Goal: Task Accomplishment & Management: Manage account settings

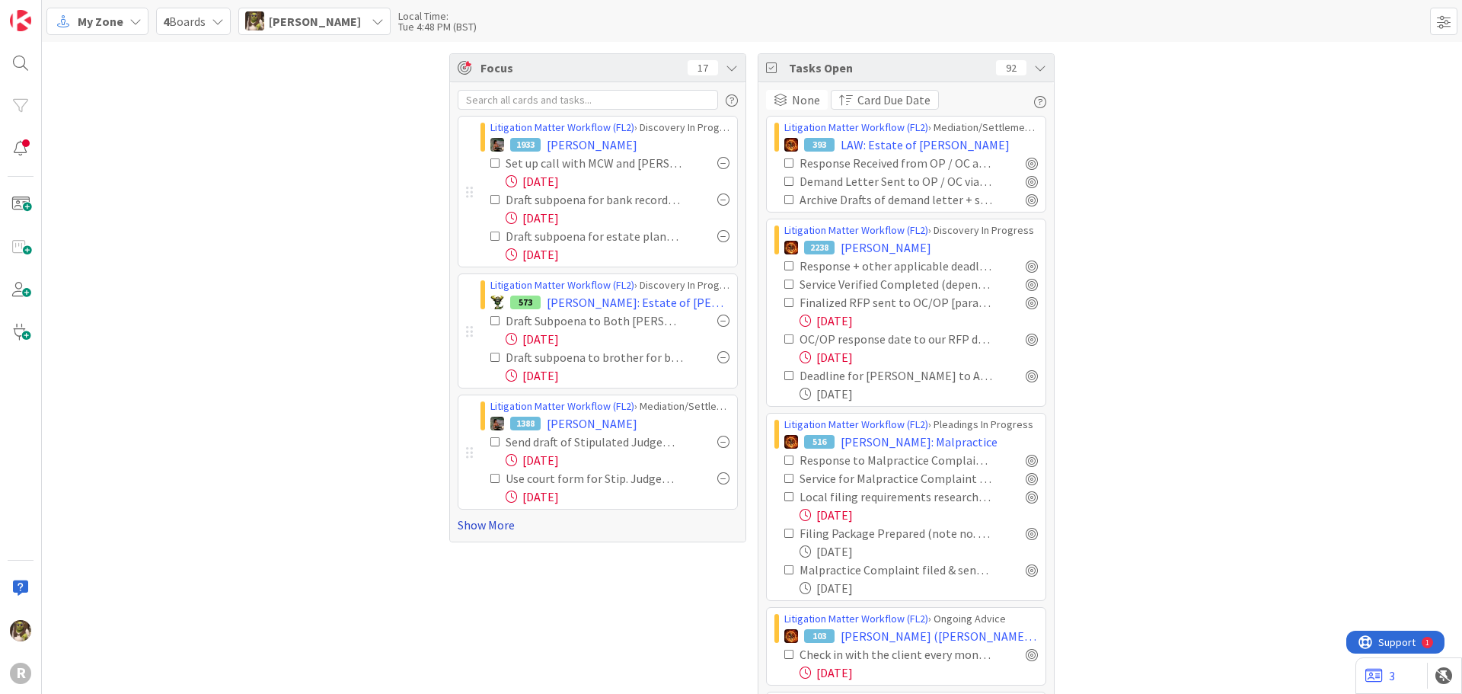
click at [496, 525] on link "Show More" at bounding box center [598, 524] width 280 height 18
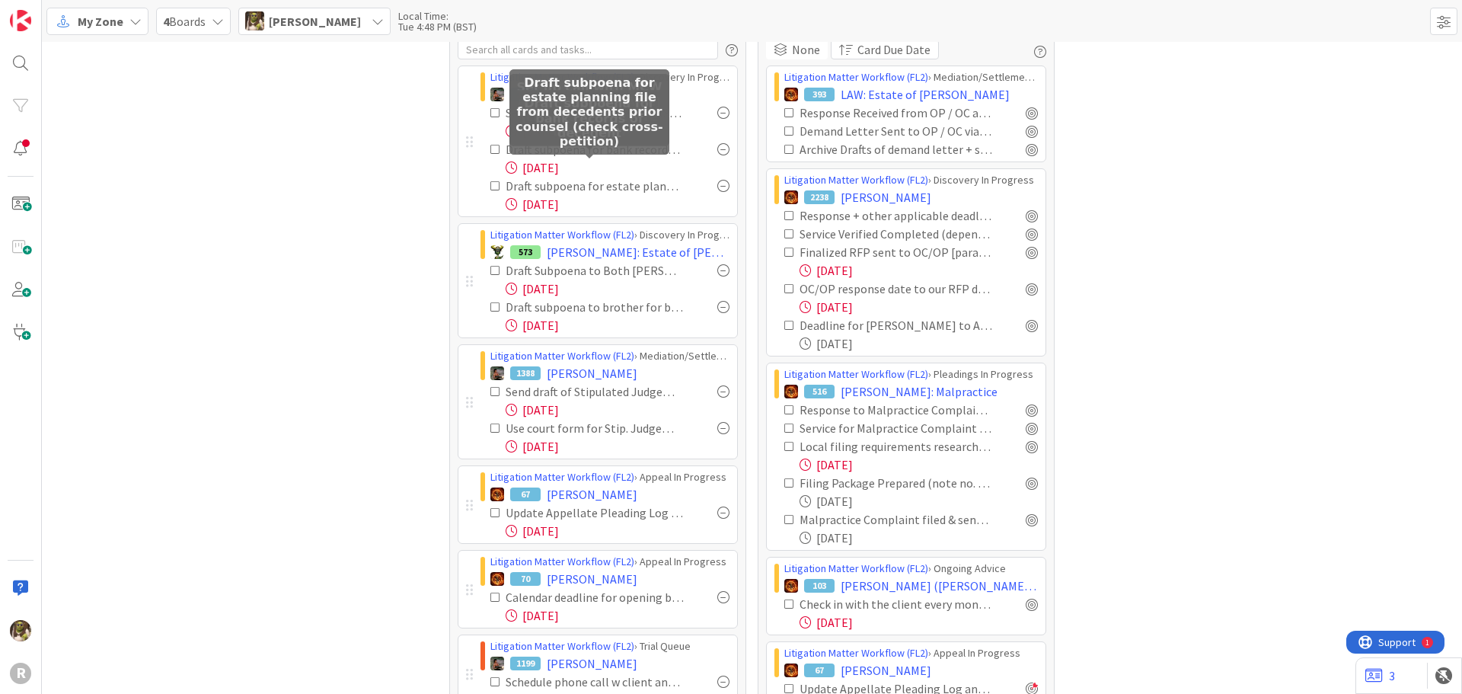
scroll to position [76, 0]
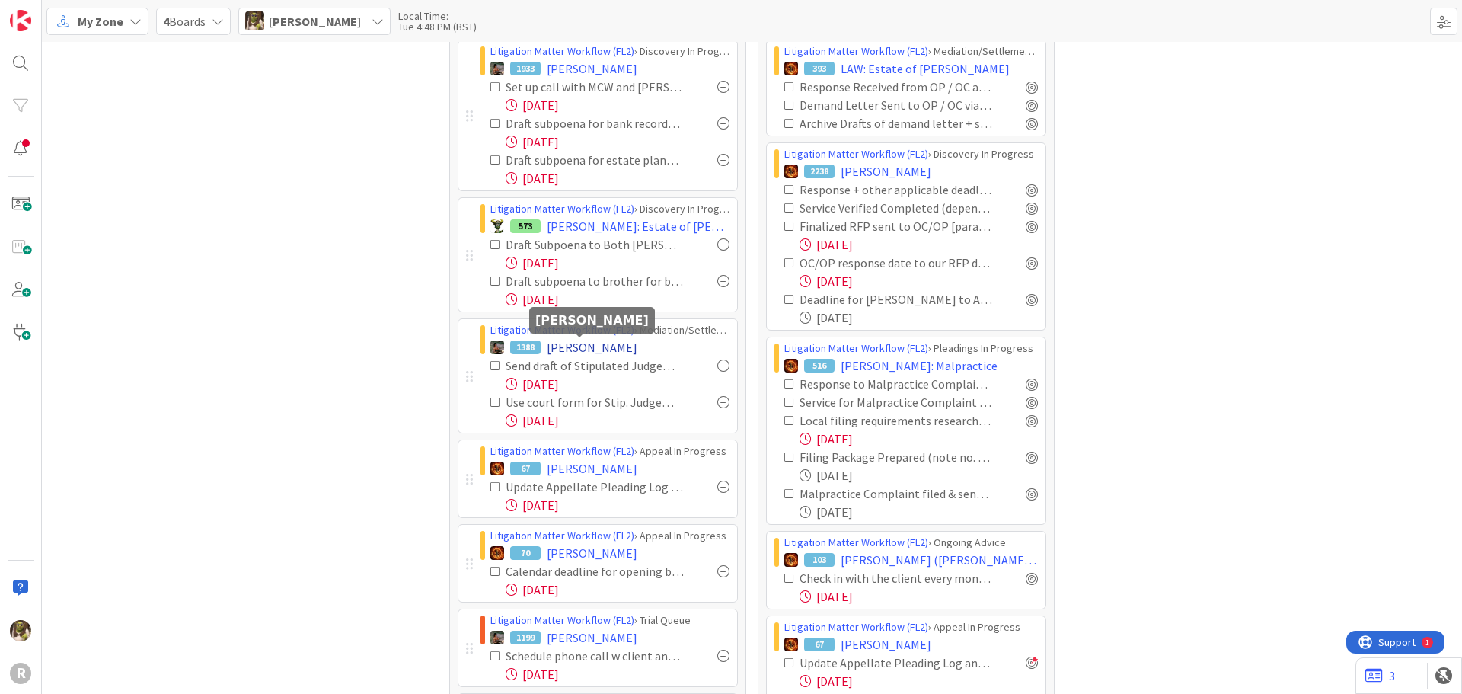
click at [610, 341] on span "[PERSON_NAME]" at bounding box center [592, 347] width 91 height 18
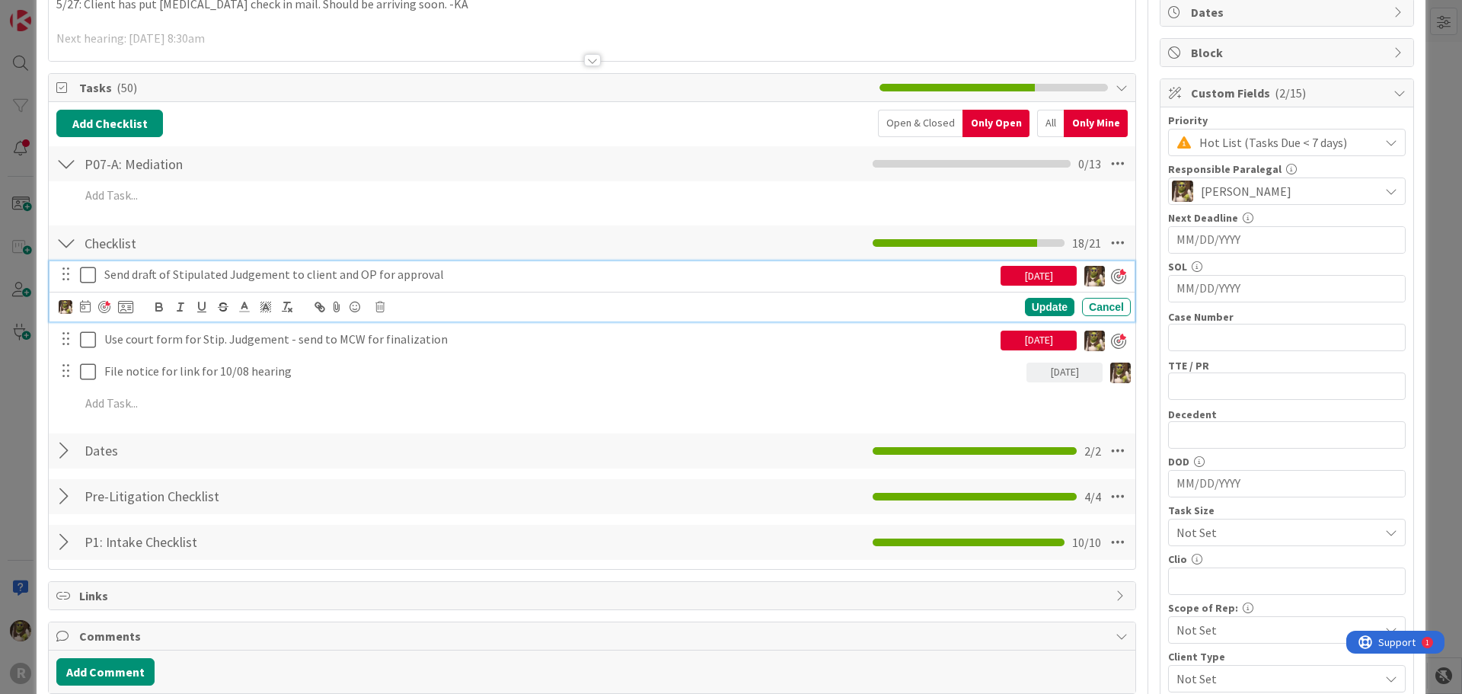
click at [118, 273] on p "Send draft of Stipulated Judgement to client and OP for approval" at bounding box center [549, 275] width 890 height 18
click at [80, 307] on icon at bounding box center [85, 306] width 11 height 12
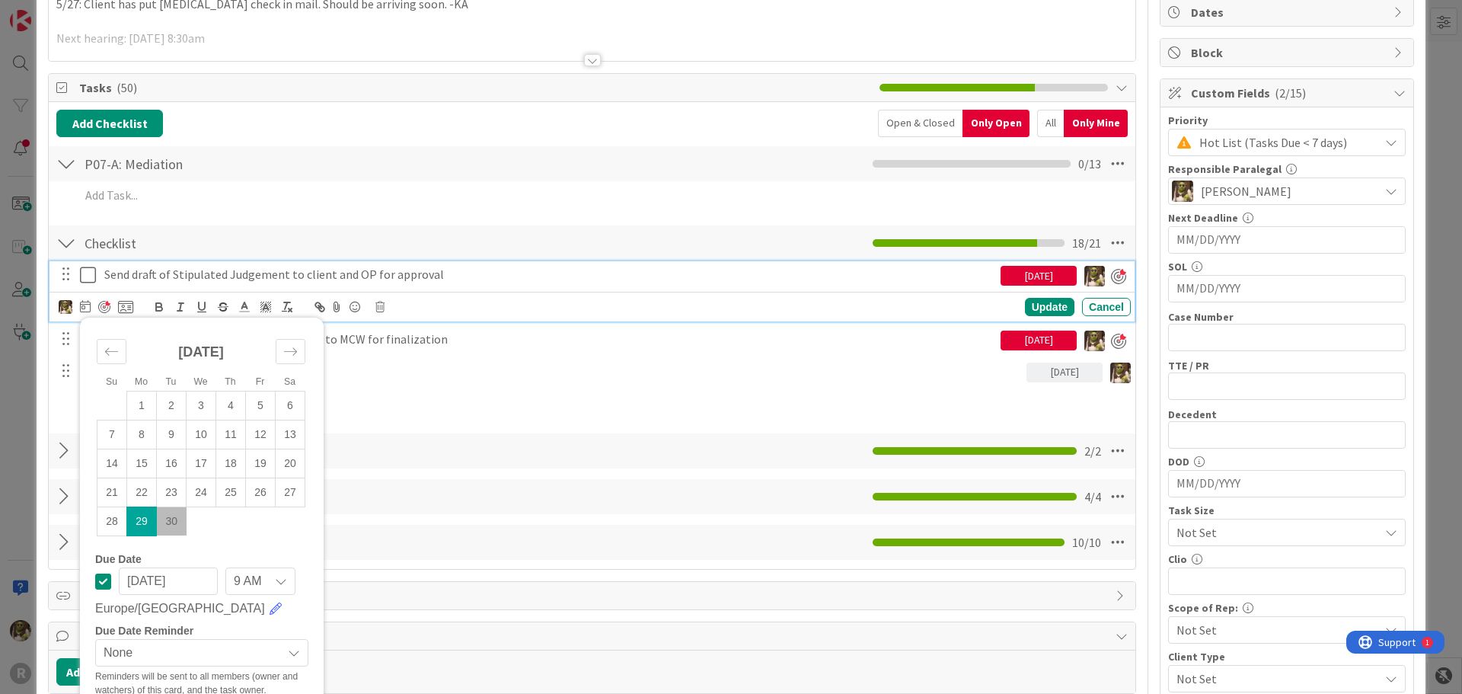
click at [162, 527] on td "30" at bounding box center [172, 520] width 30 height 29
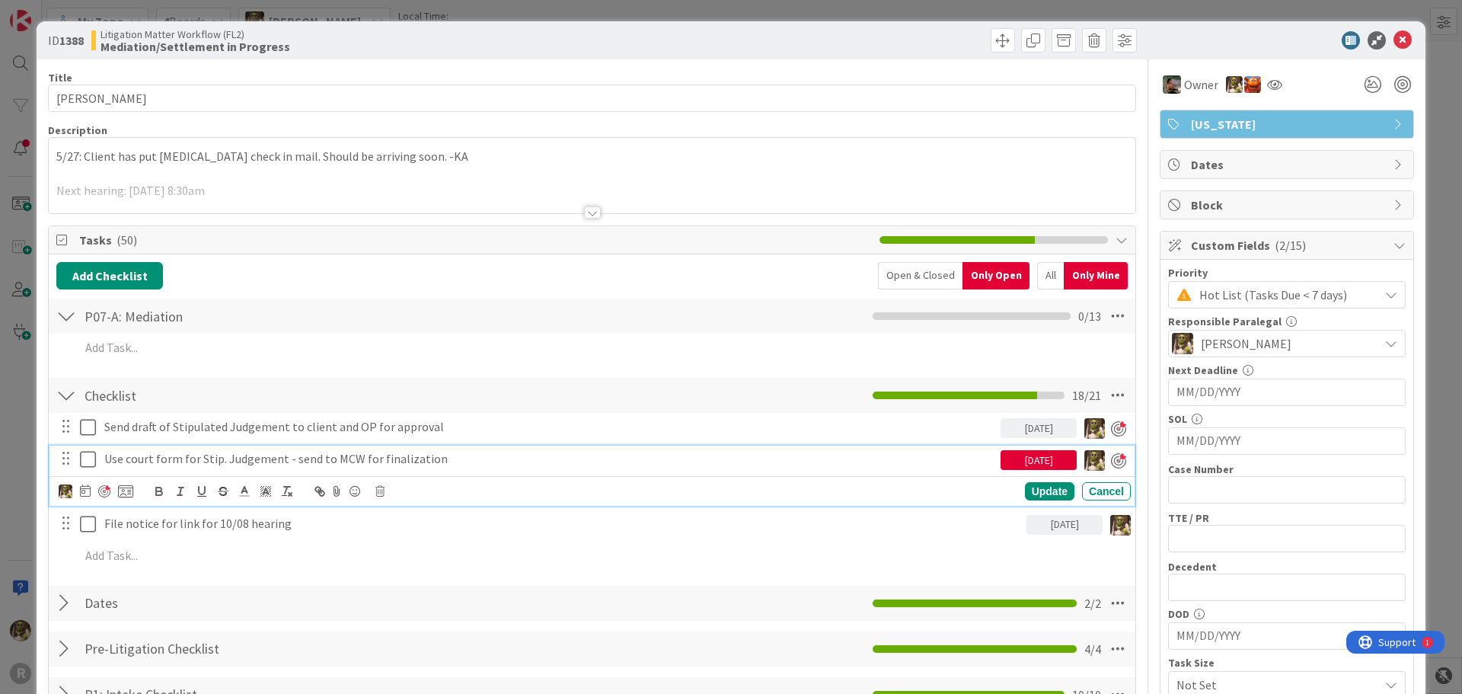
click at [152, 452] on p "Use court form for Stip. Judgement - send to MCW for finalization" at bounding box center [549, 459] width 890 height 18
click at [73, 464] on div at bounding box center [66, 458] width 20 height 23
click at [84, 460] on icon at bounding box center [88, 459] width 16 height 18
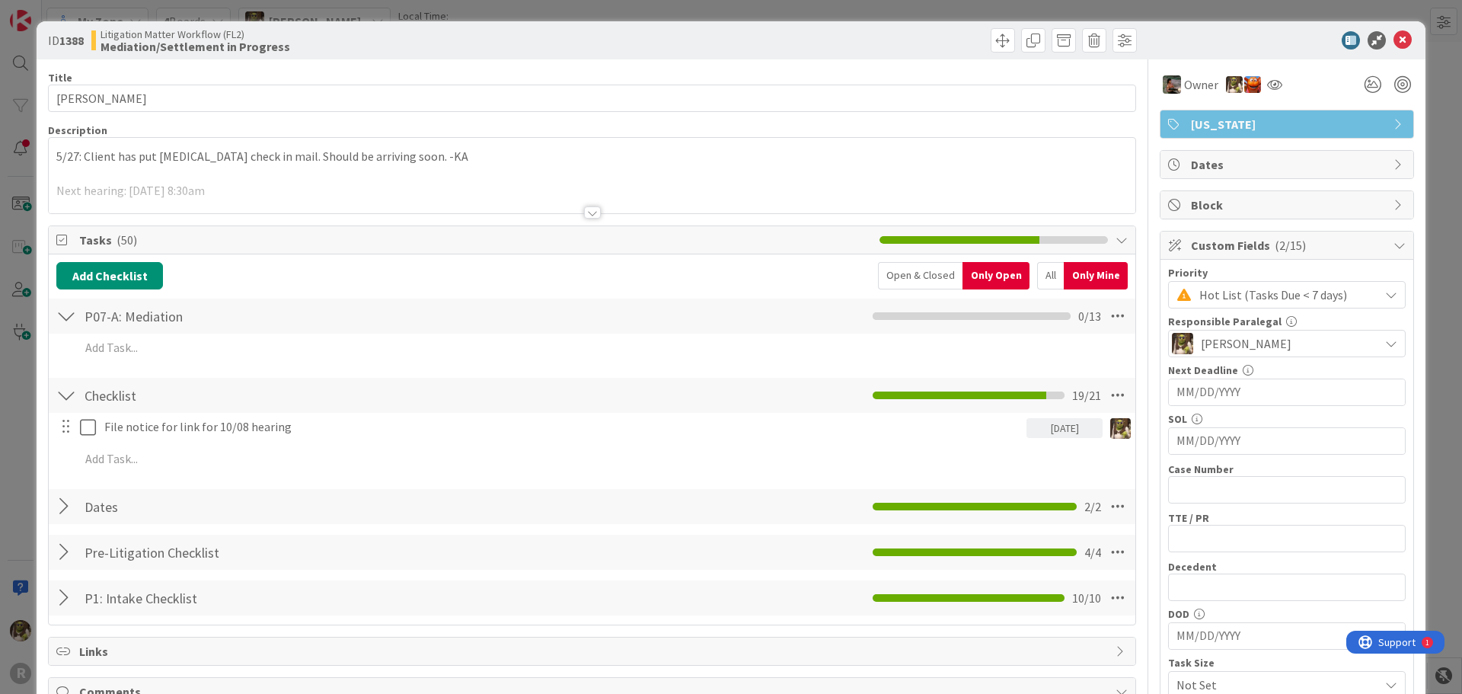
click at [1383, 30] on div "ID 1388 Litigation Matter Workflow (FL2) Mediation/Settlement in Progress" at bounding box center [731, 40] width 1389 height 38
click at [1393, 41] on icon at bounding box center [1402, 40] width 18 height 18
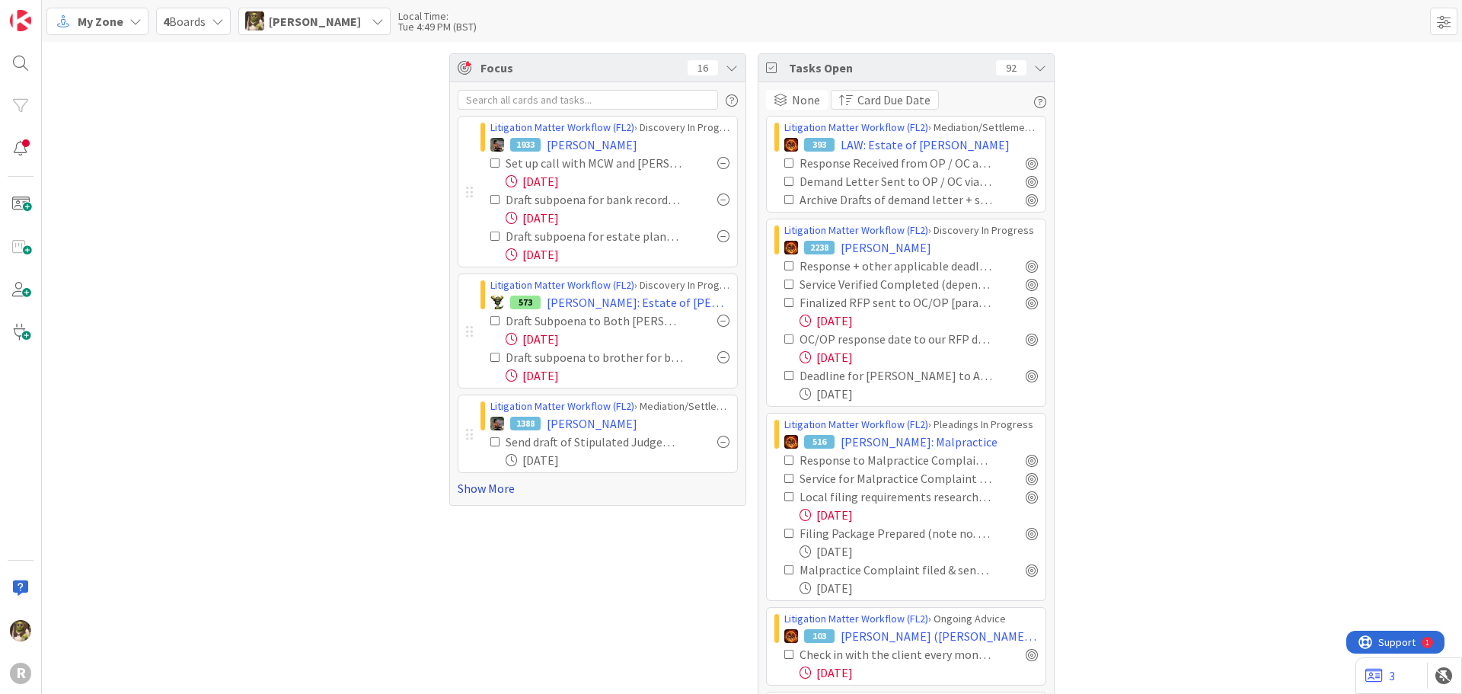
click at [477, 488] on link "Show More" at bounding box center [598, 488] width 280 height 18
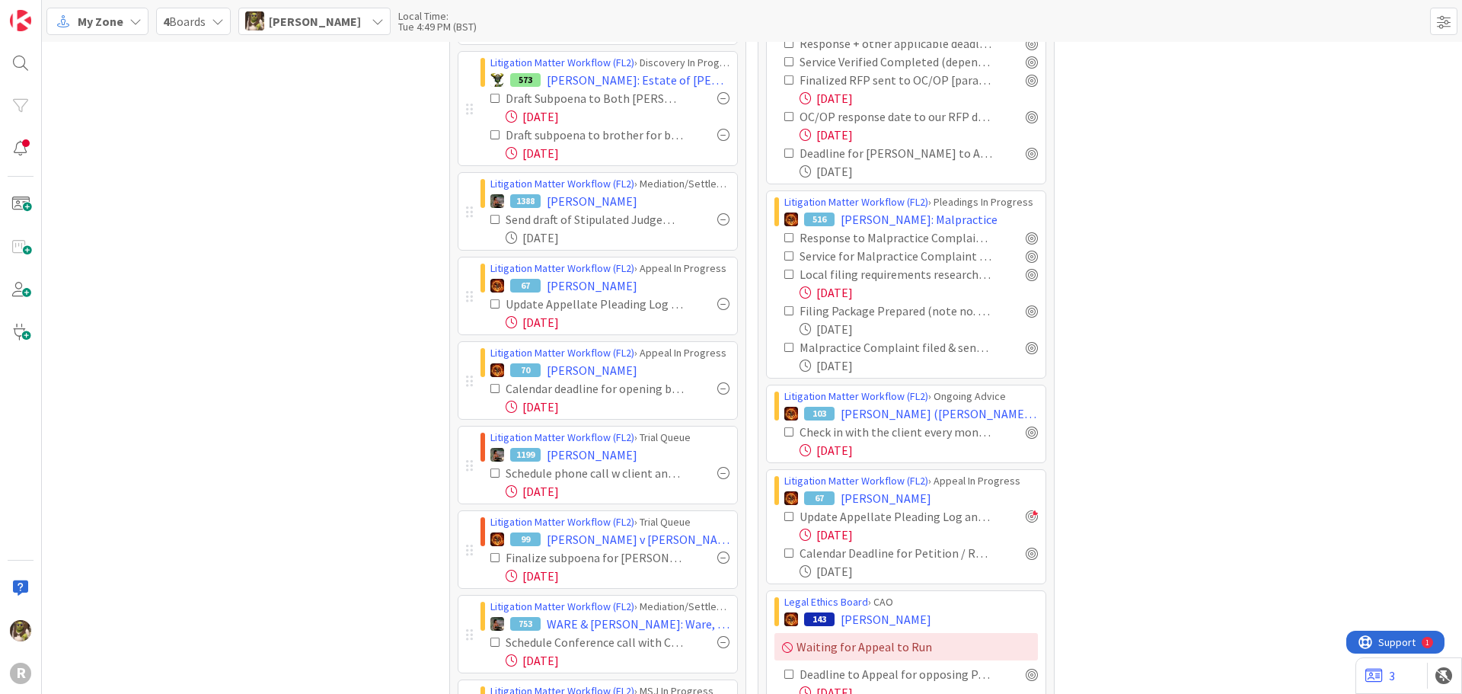
scroll to position [228, 0]
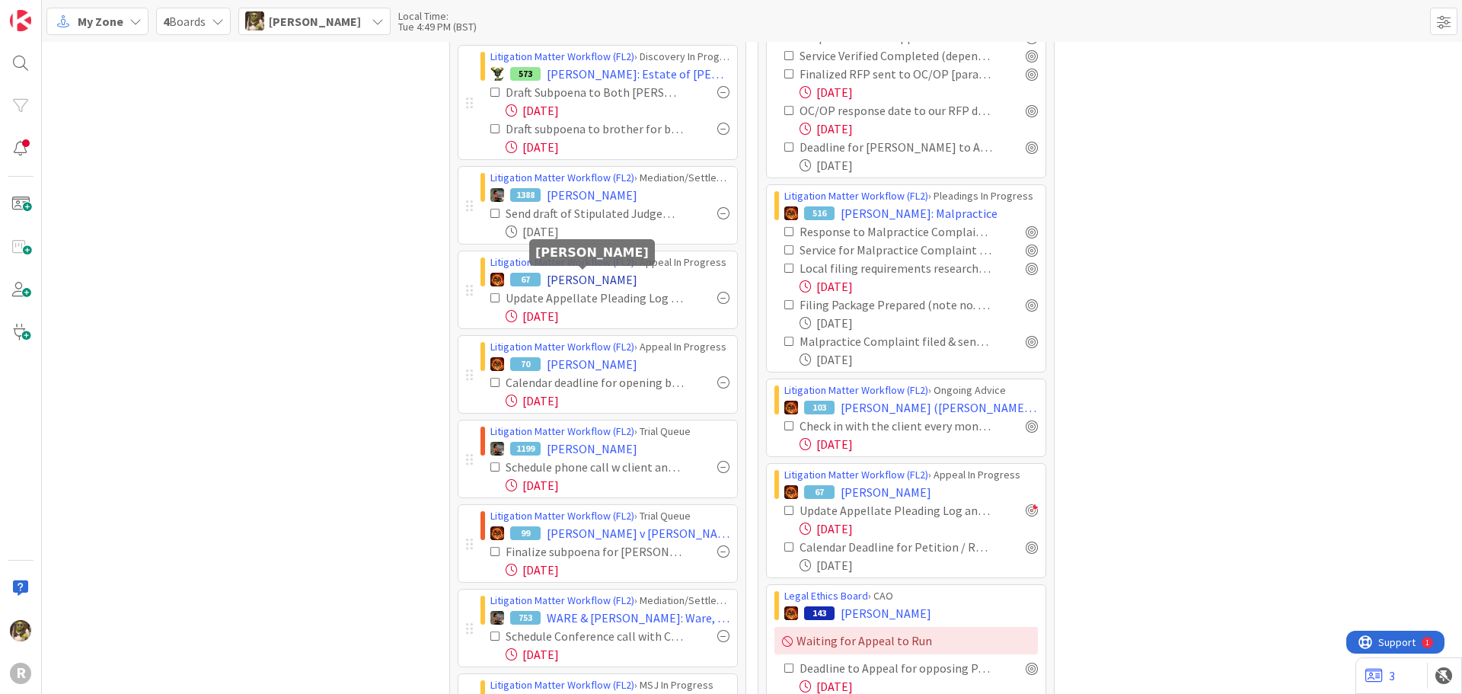
click at [584, 277] on span "[PERSON_NAME]" at bounding box center [592, 279] width 91 height 18
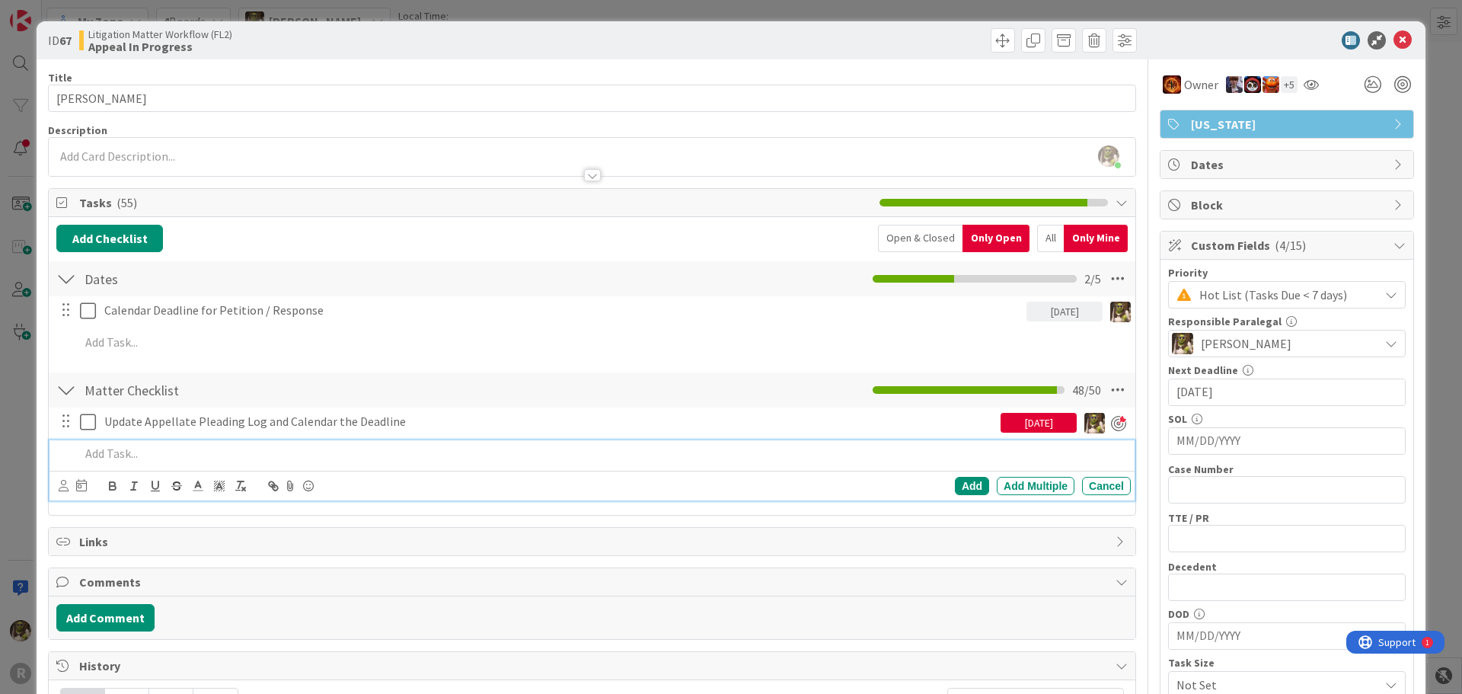
click at [175, 452] on p at bounding box center [602, 454] width 1045 height 18
click at [64, 485] on icon at bounding box center [64, 485] width 10 height 11
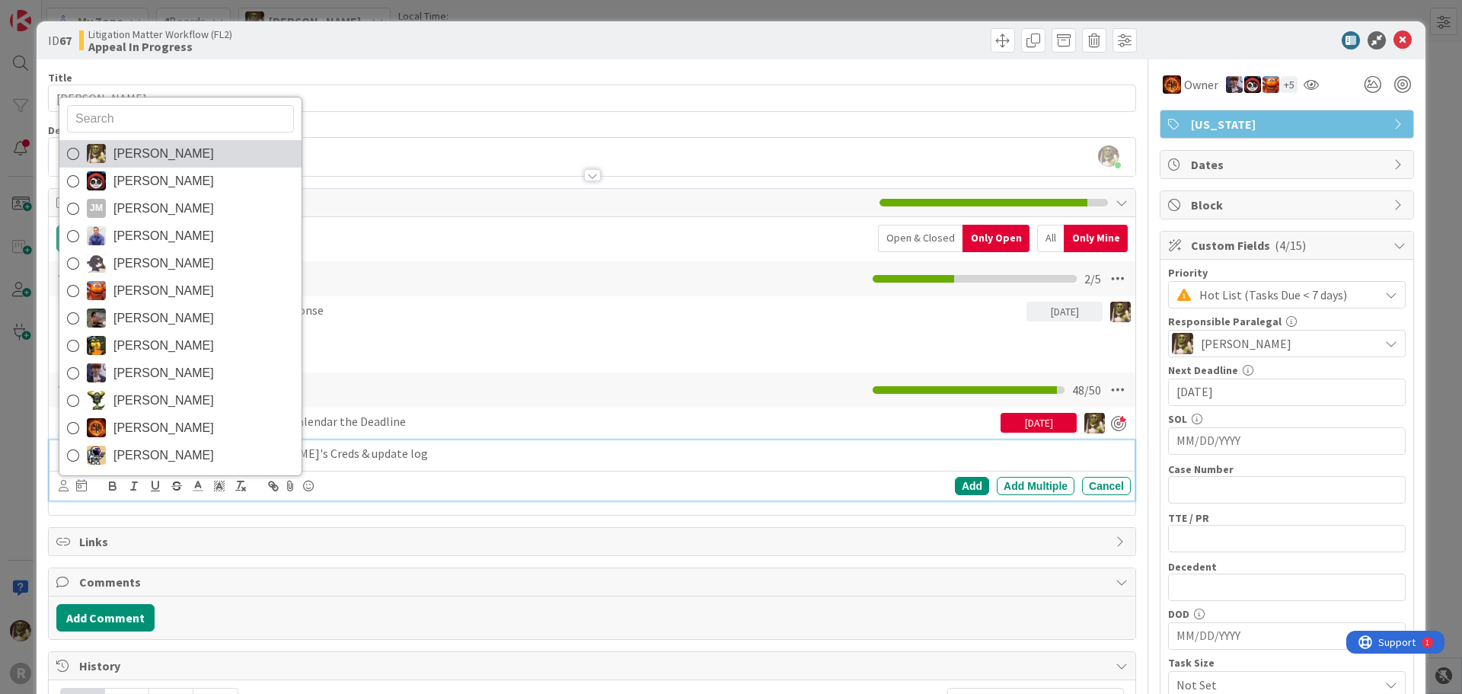
click at [146, 158] on span "[PERSON_NAME]" at bounding box center [163, 153] width 101 height 23
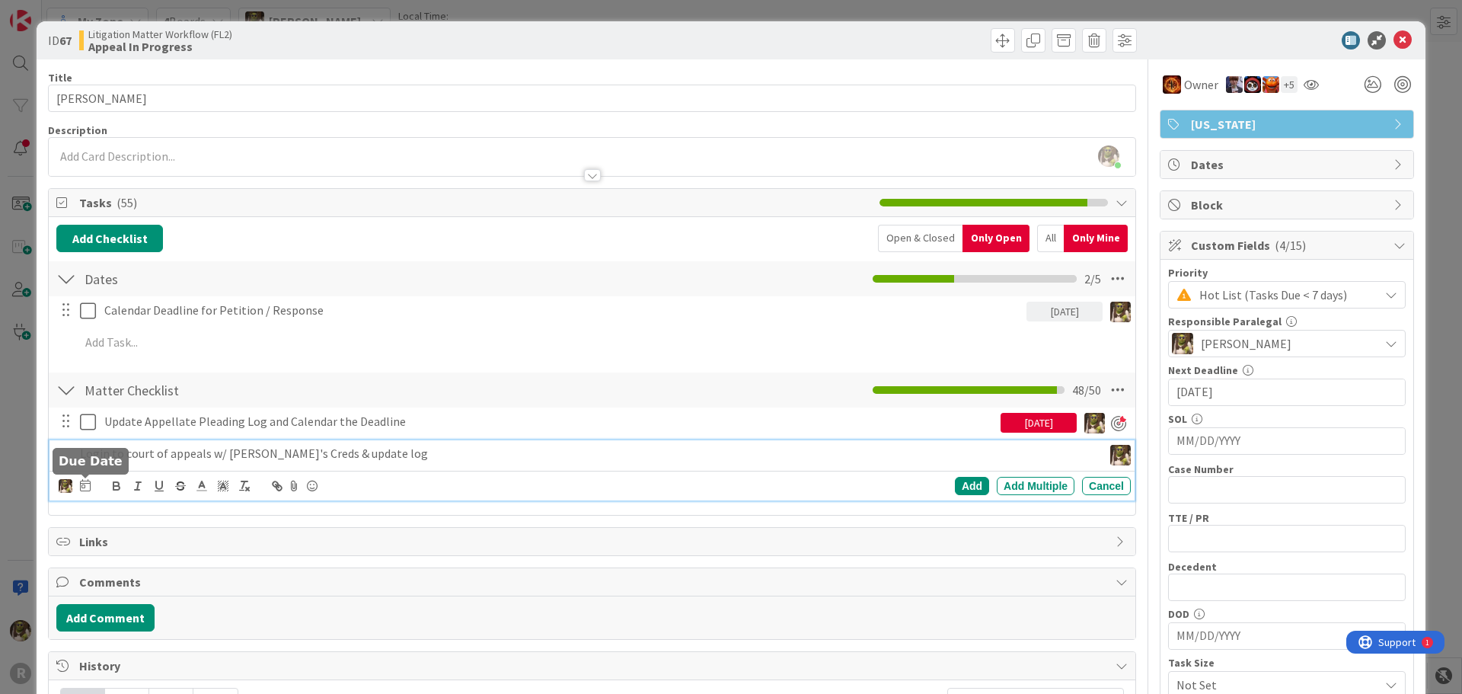
click at [90, 489] on icon at bounding box center [85, 485] width 11 height 12
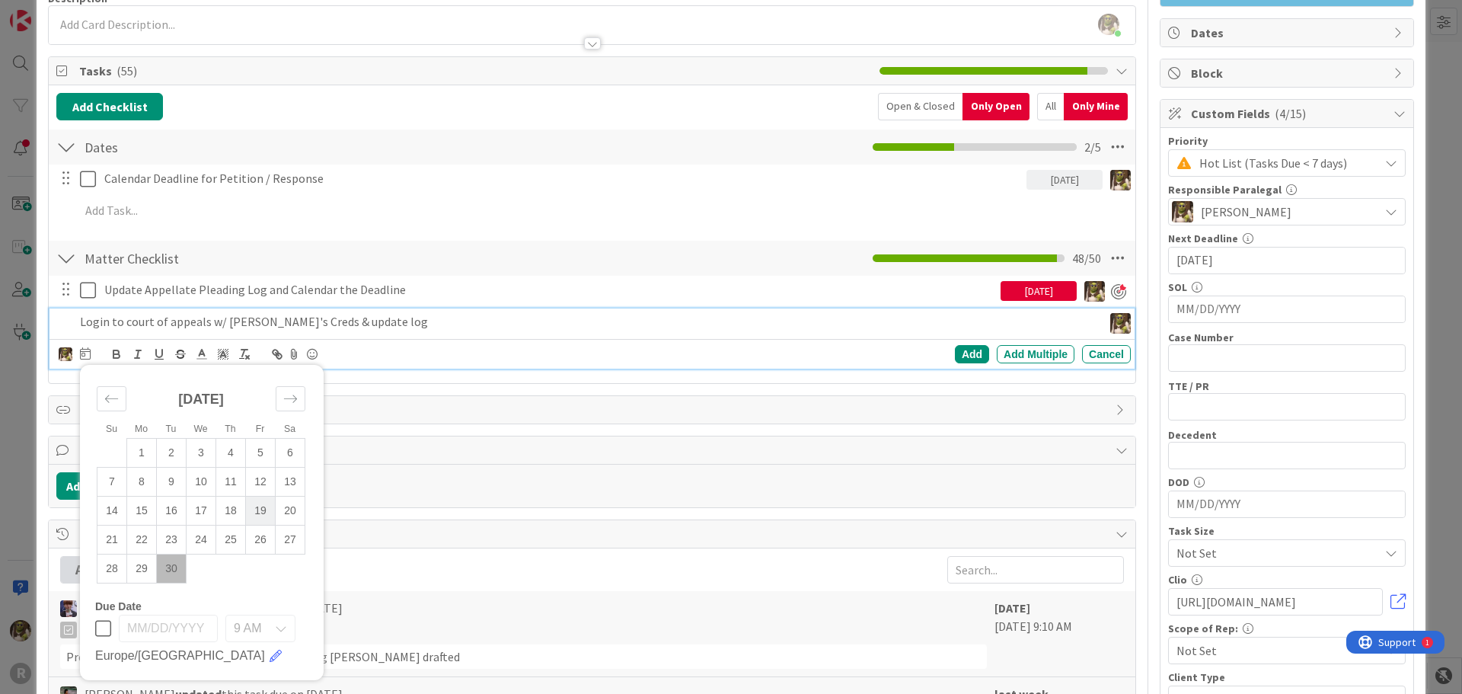
scroll to position [152, 0]
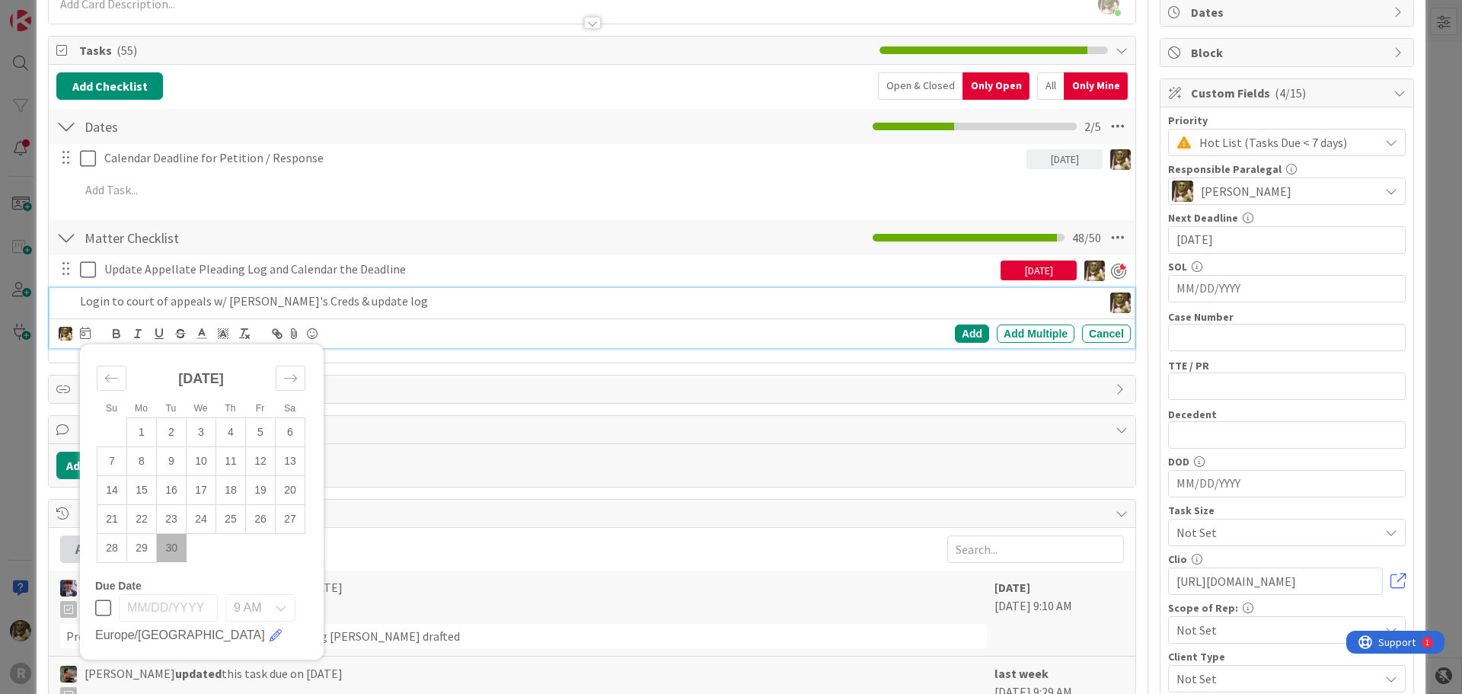
click at [174, 548] on td "30" at bounding box center [172, 547] width 30 height 29
type input "[DATE]"
click at [955, 329] on div "Add" at bounding box center [972, 333] width 34 height 18
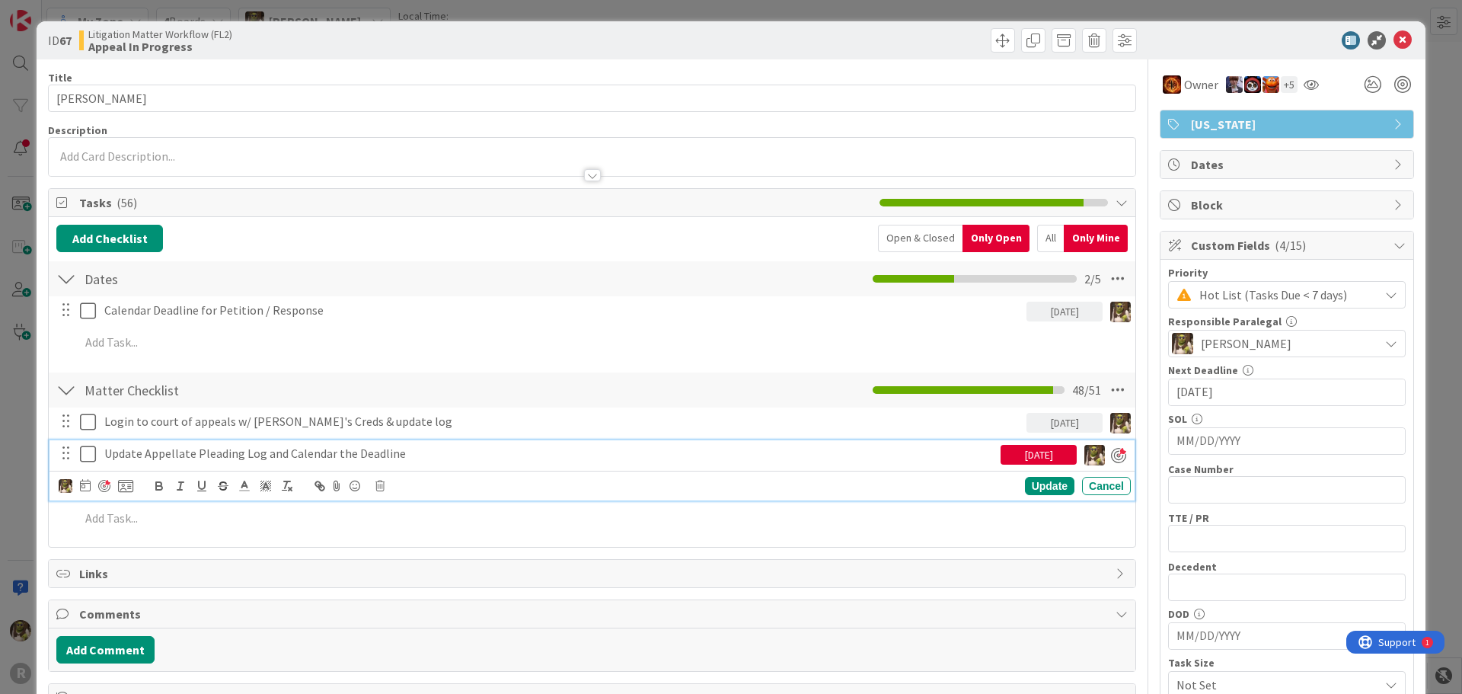
click at [86, 448] on icon at bounding box center [88, 454] width 16 height 18
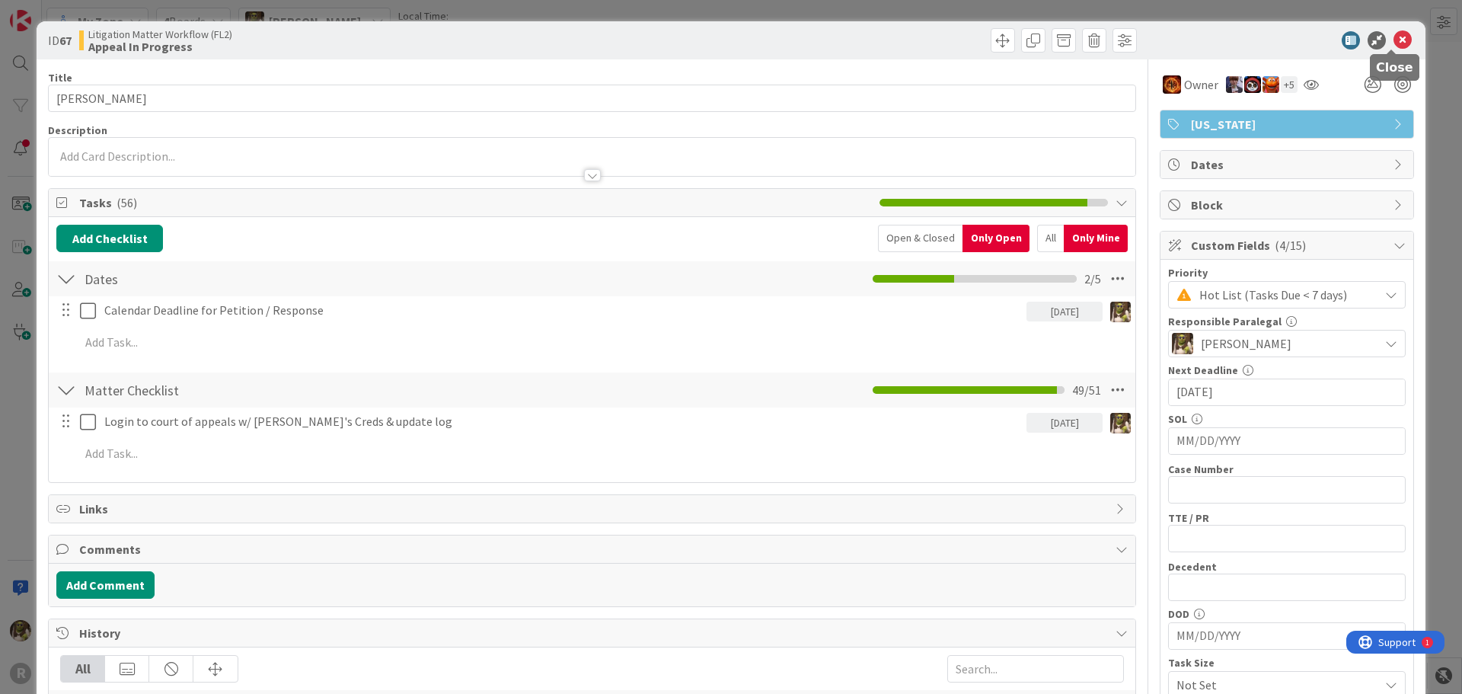
click at [1399, 40] on icon at bounding box center [1402, 40] width 18 height 18
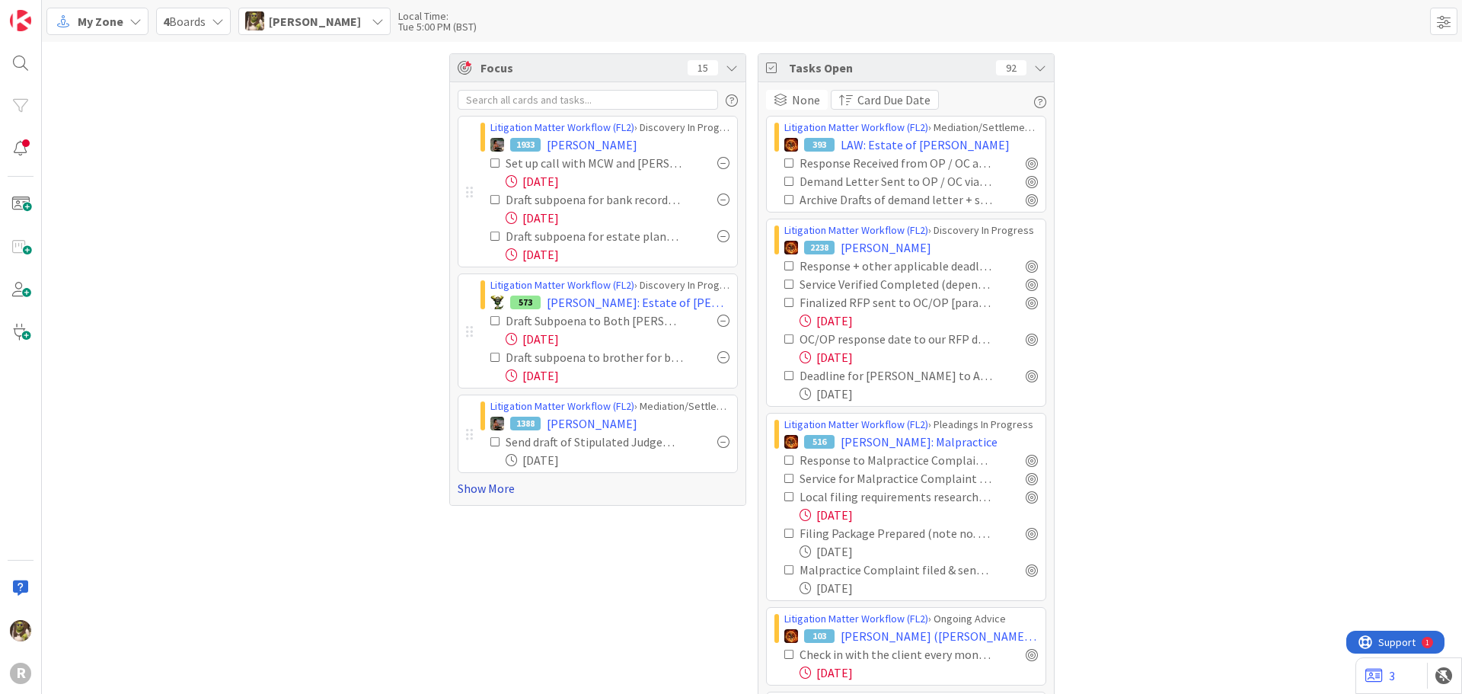
click at [485, 488] on link "Show More" at bounding box center [598, 488] width 280 height 18
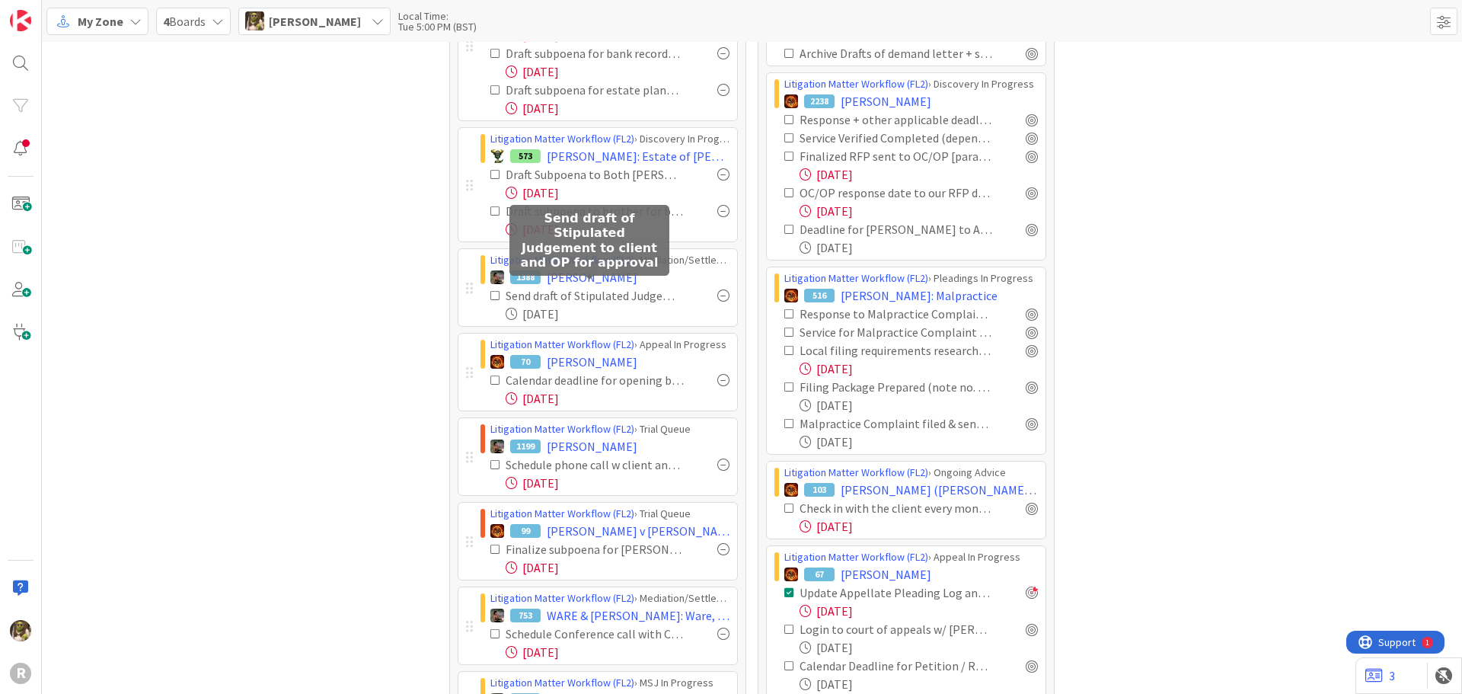
scroll to position [152, 0]
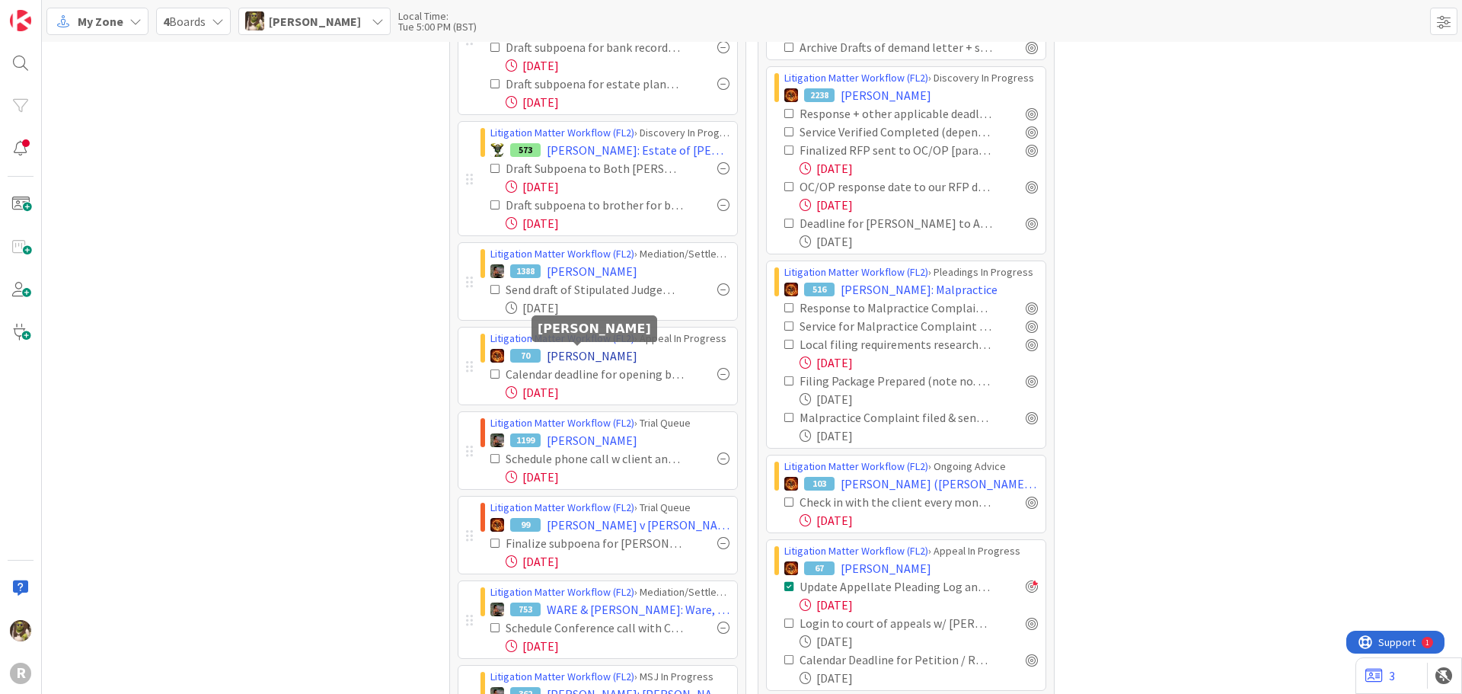
click at [589, 356] on span "[PERSON_NAME]" at bounding box center [592, 355] width 91 height 18
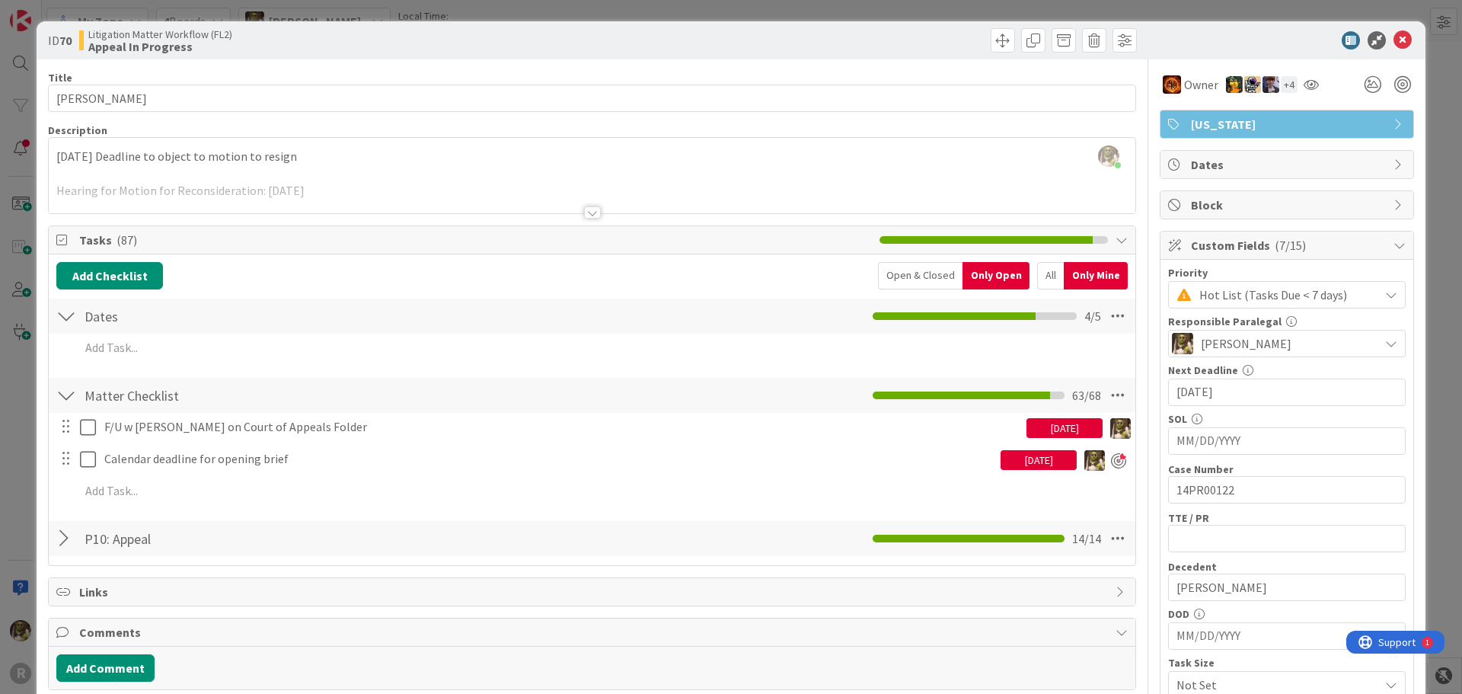
click at [589, 216] on div at bounding box center [592, 212] width 17 height 12
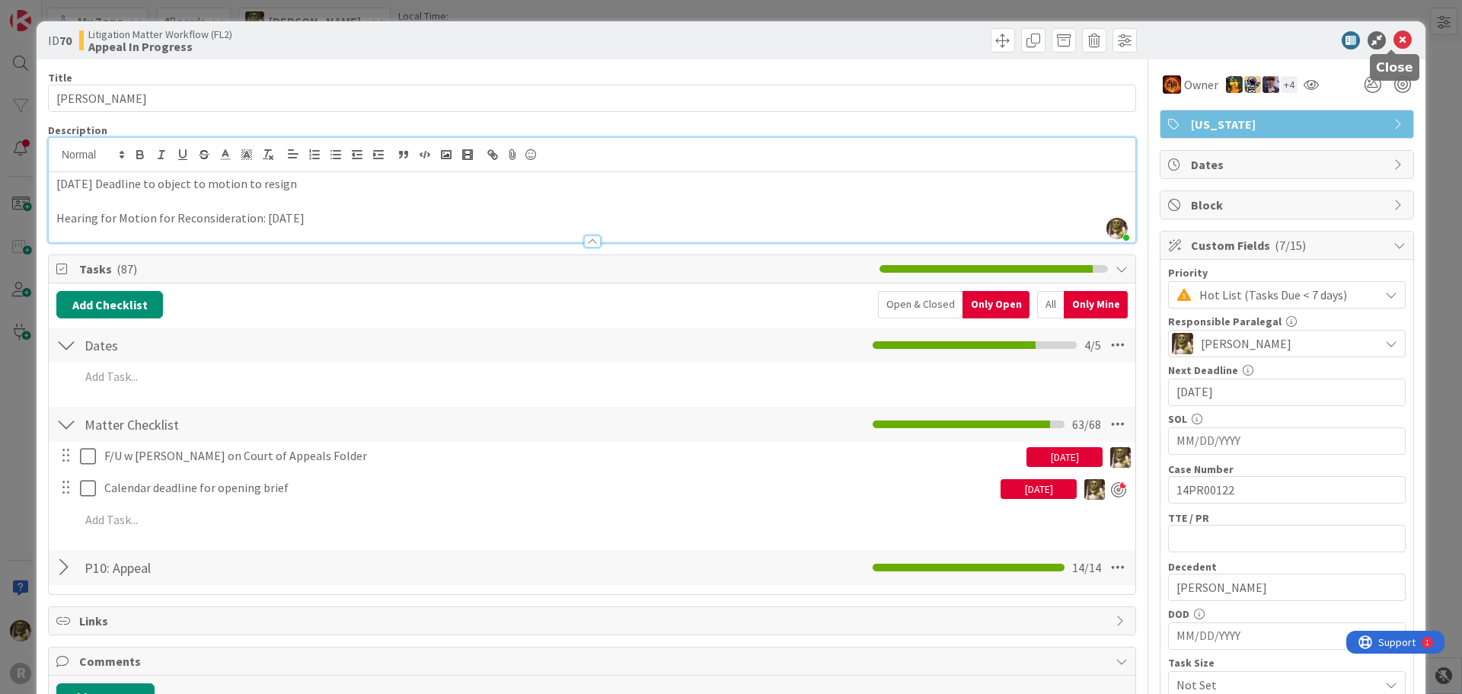
click at [1396, 42] on icon at bounding box center [1402, 40] width 18 height 18
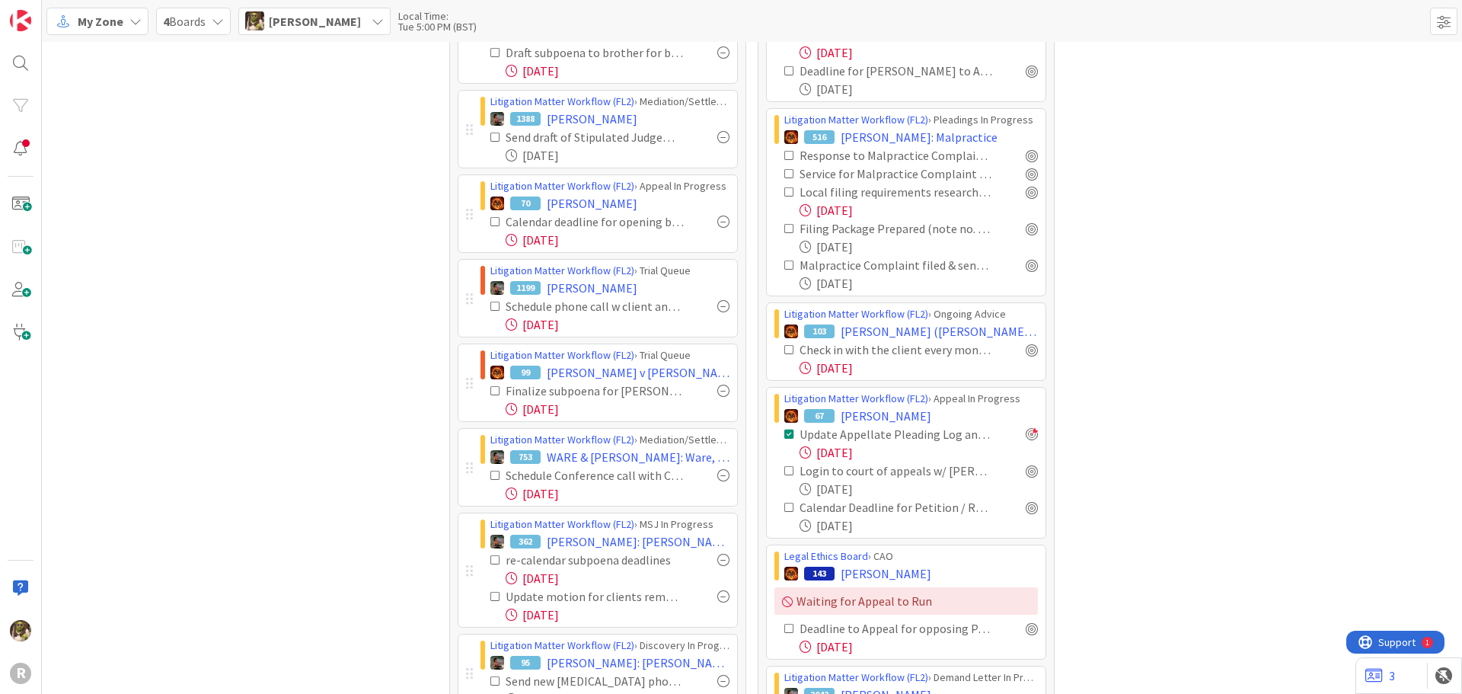
click at [491, 307] on icon at bounding box center [495, 306] width 11 height 11
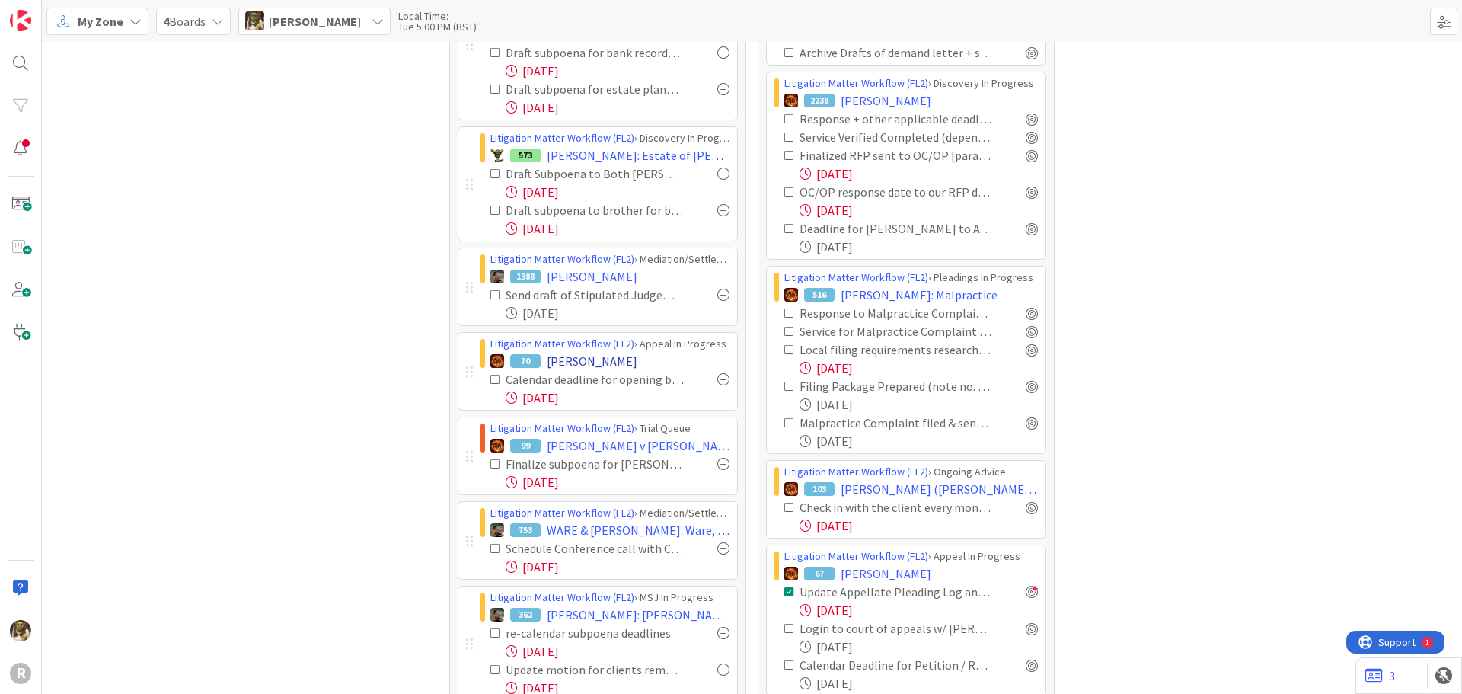
scroll to position [228, 0]
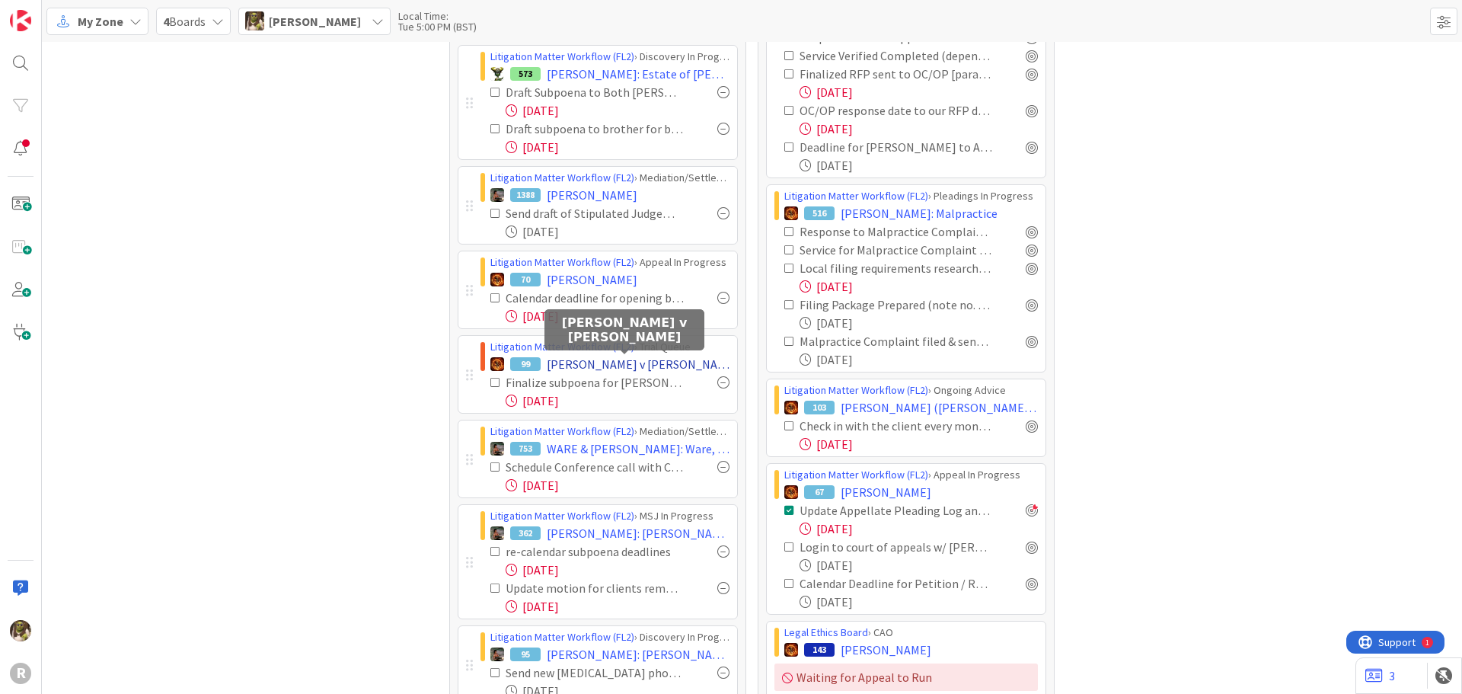
click at [621, 362] on span "[PERSON_NAME] v [PERSON_NAME]" at bounding box center [638, 364] width 183 height 18
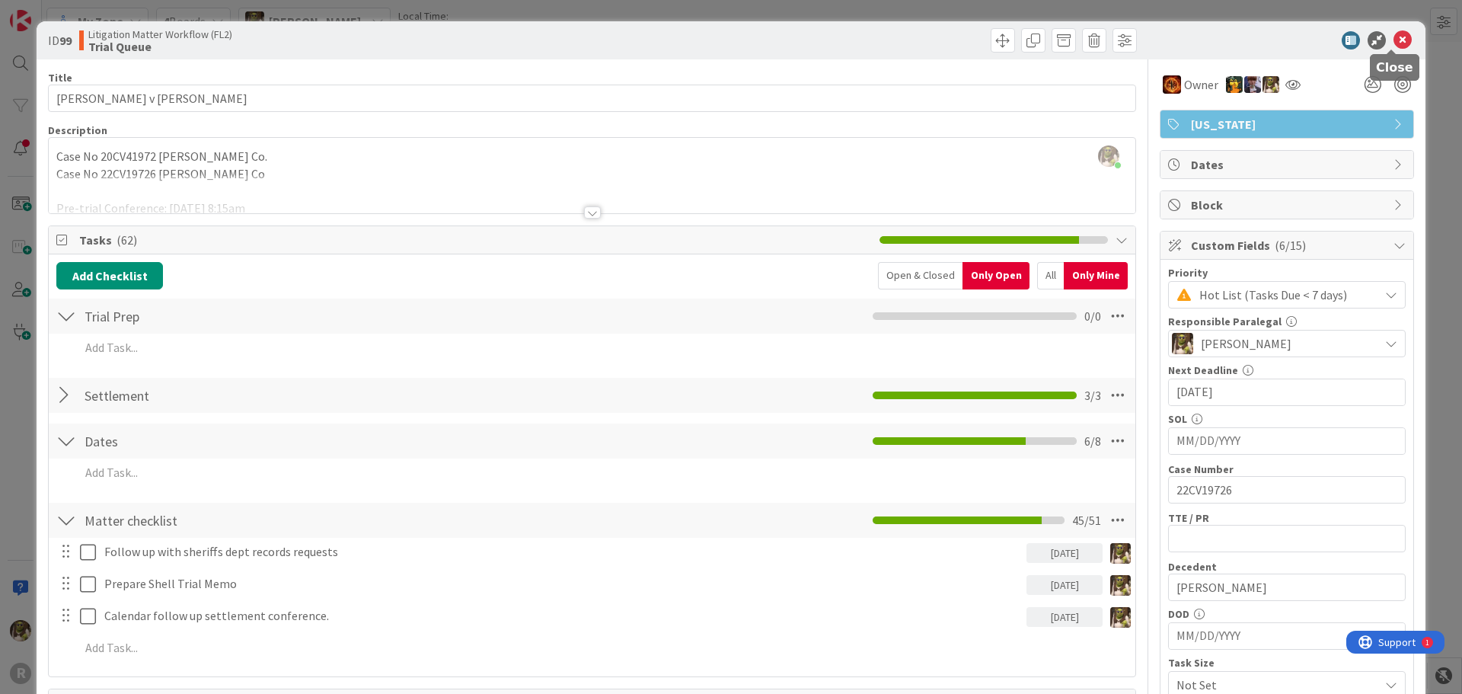
click at [1393, 37] on icon at bounding box center [1402, 40] width 18 height 18
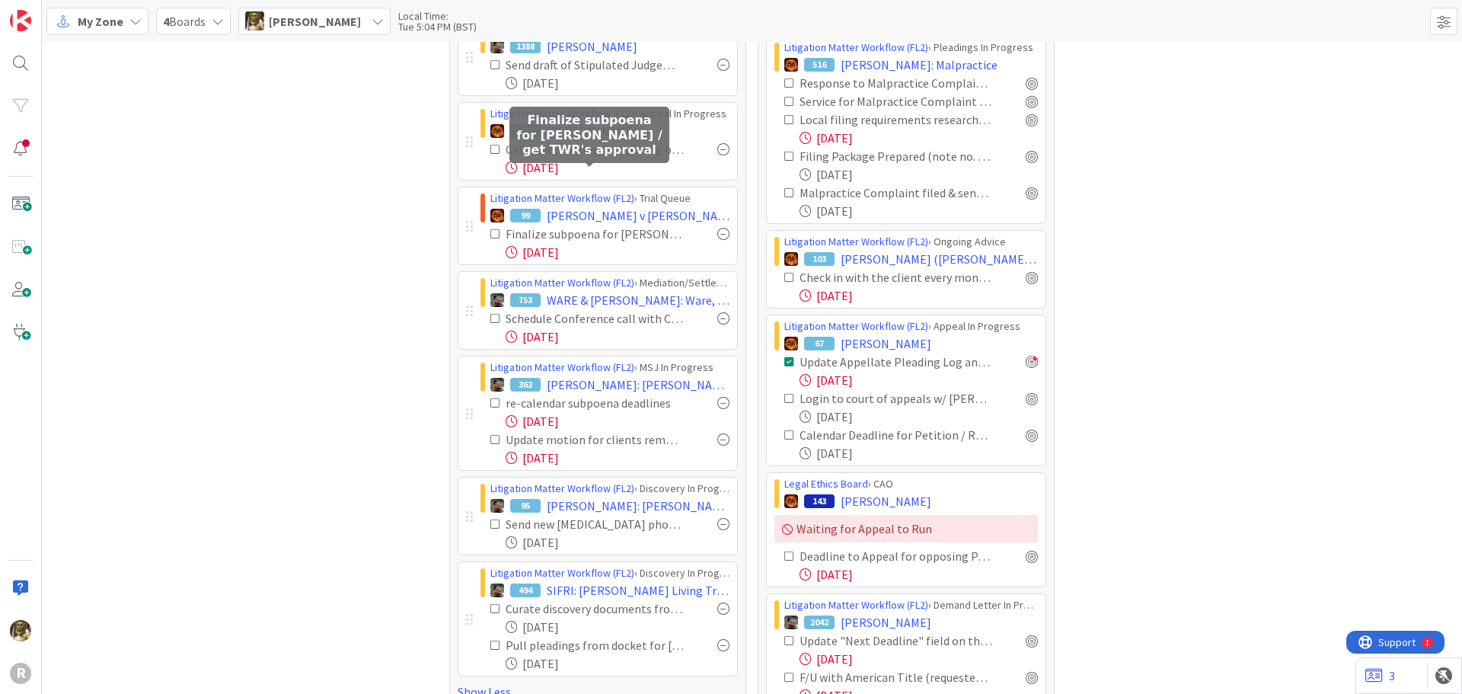
scroll to position [457, 0]
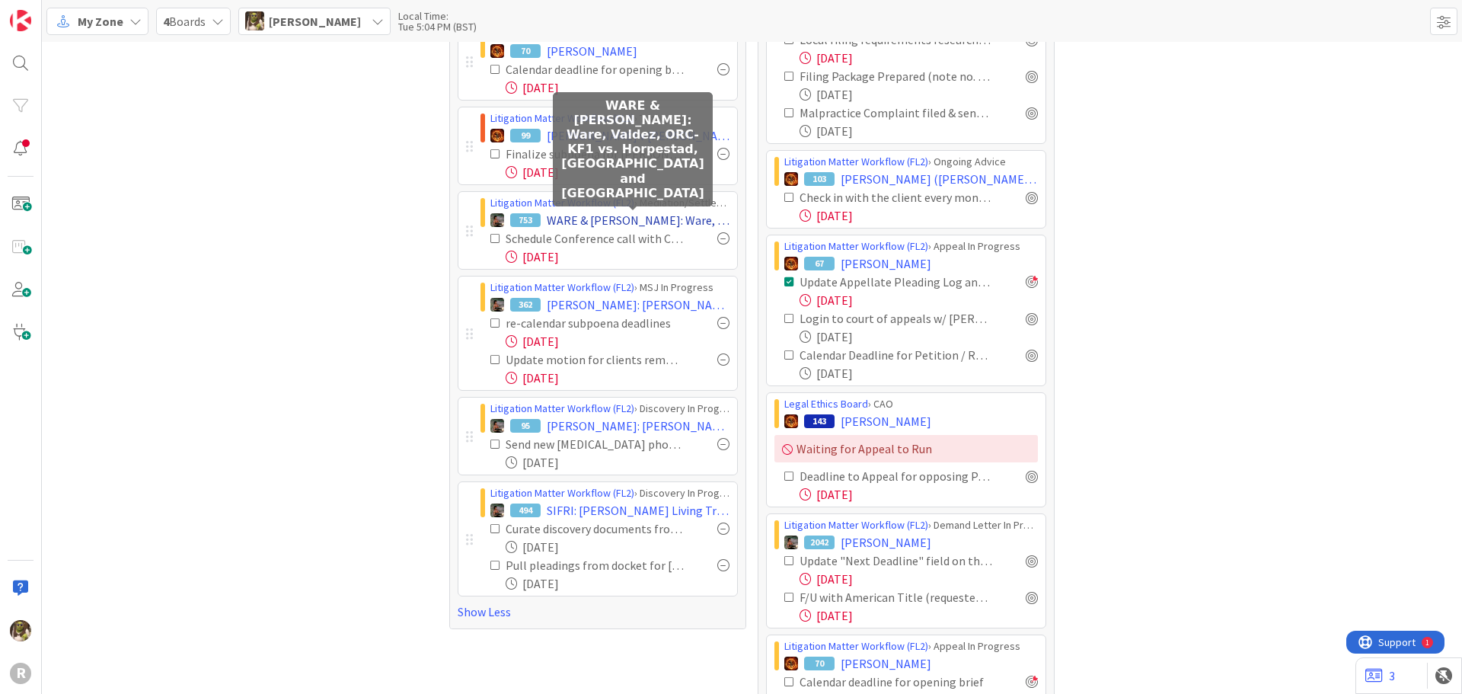
click at [659, 218] on span "WARE & [PERSON_NAME]: Ware, Valdez, ORC-KF1 vs. Horpestad, [GEOGRAPHIC_DATA] an…" at bounding box center [638, 220] width 183 height 18
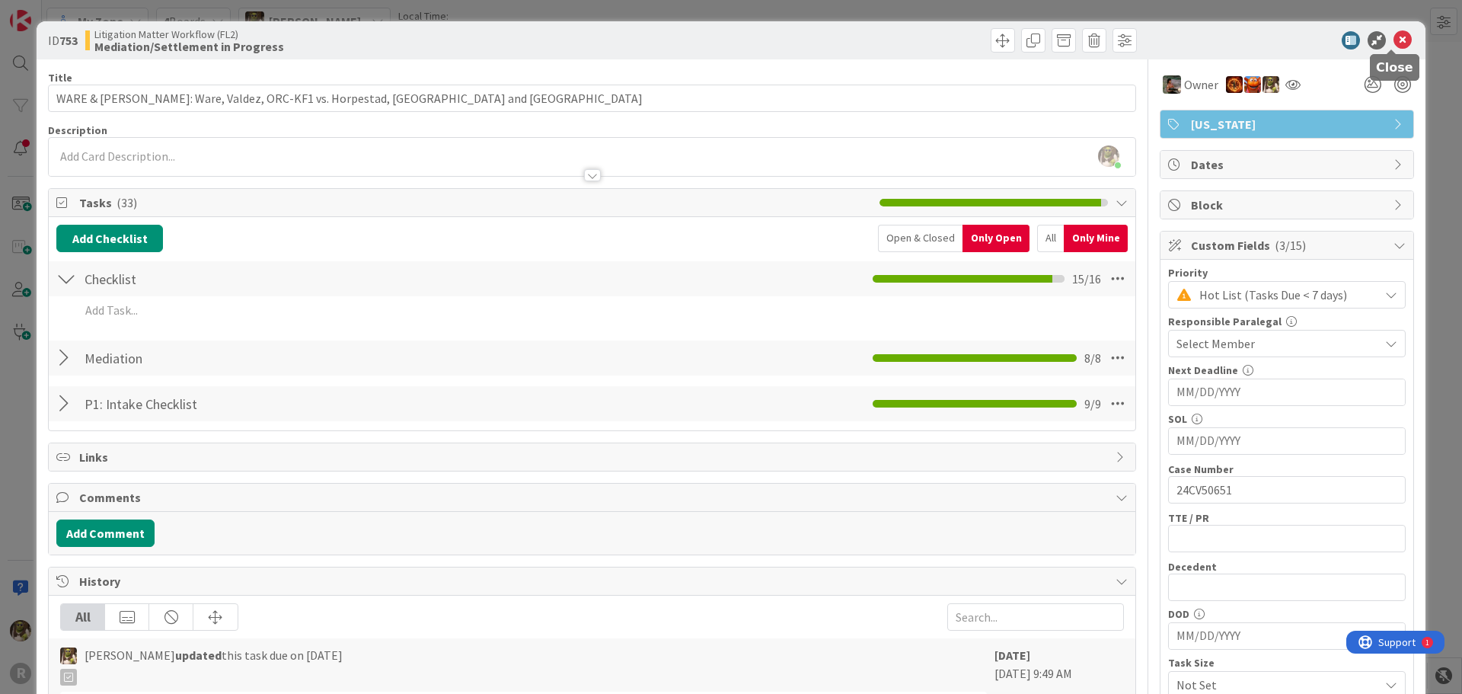
click at [1393, 40] on icon at bounding box center [1402, 40] width 18 height 18
click at [1399, 40] on icon at bounding box center [1402, 40] width 18 height 18
click at [1394, 40] on icon at bounding box center [1402, 40] width 18 height 18
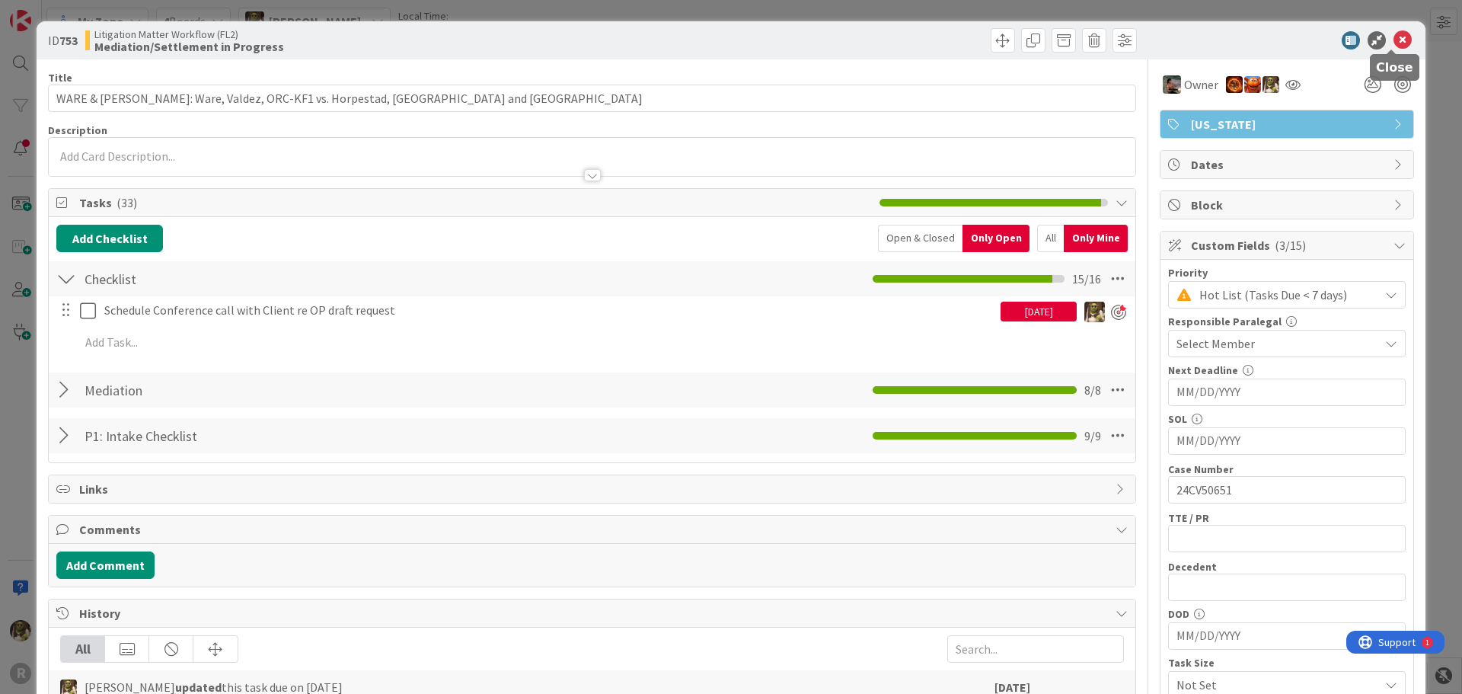
click at [1395, 37] on icon at bounding box center [1402, 40] width 18 height 18
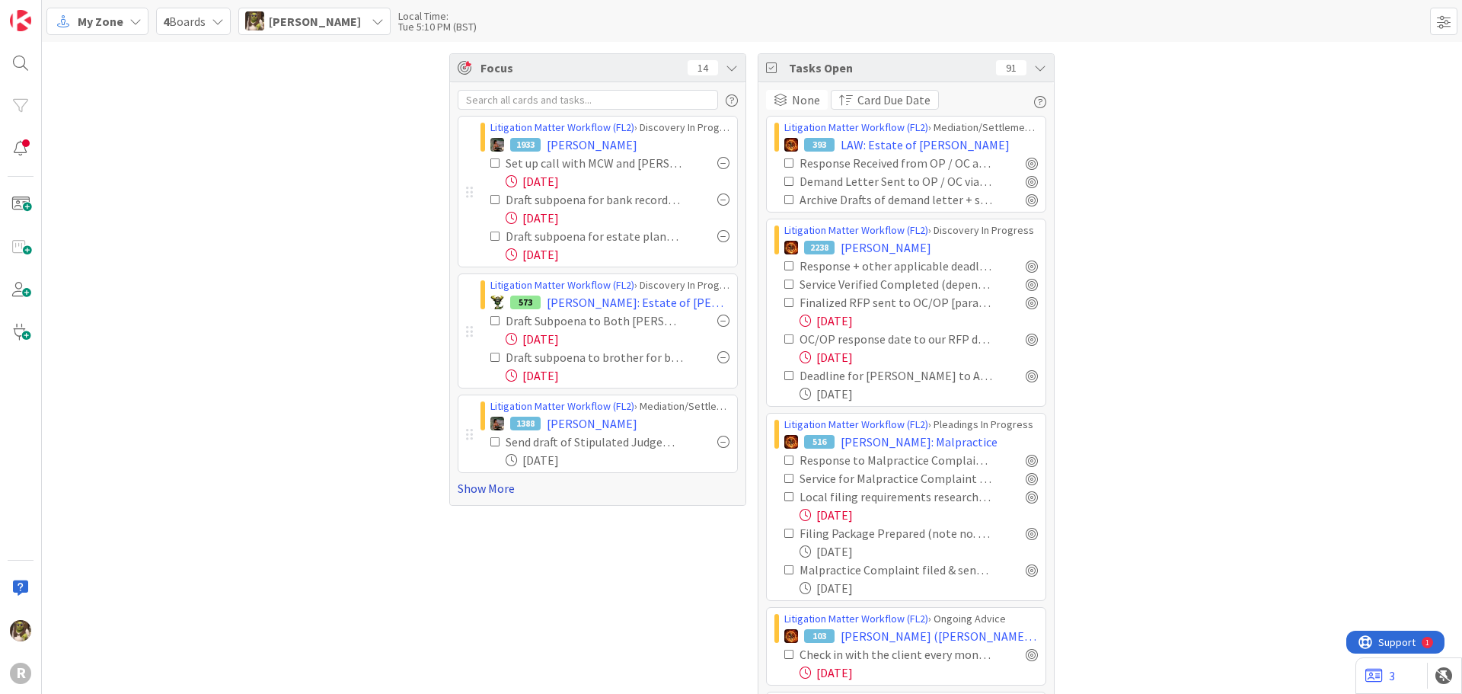
click at [494, 489] on link "Show More" at bounding box center [598, 488] width 280 height 18
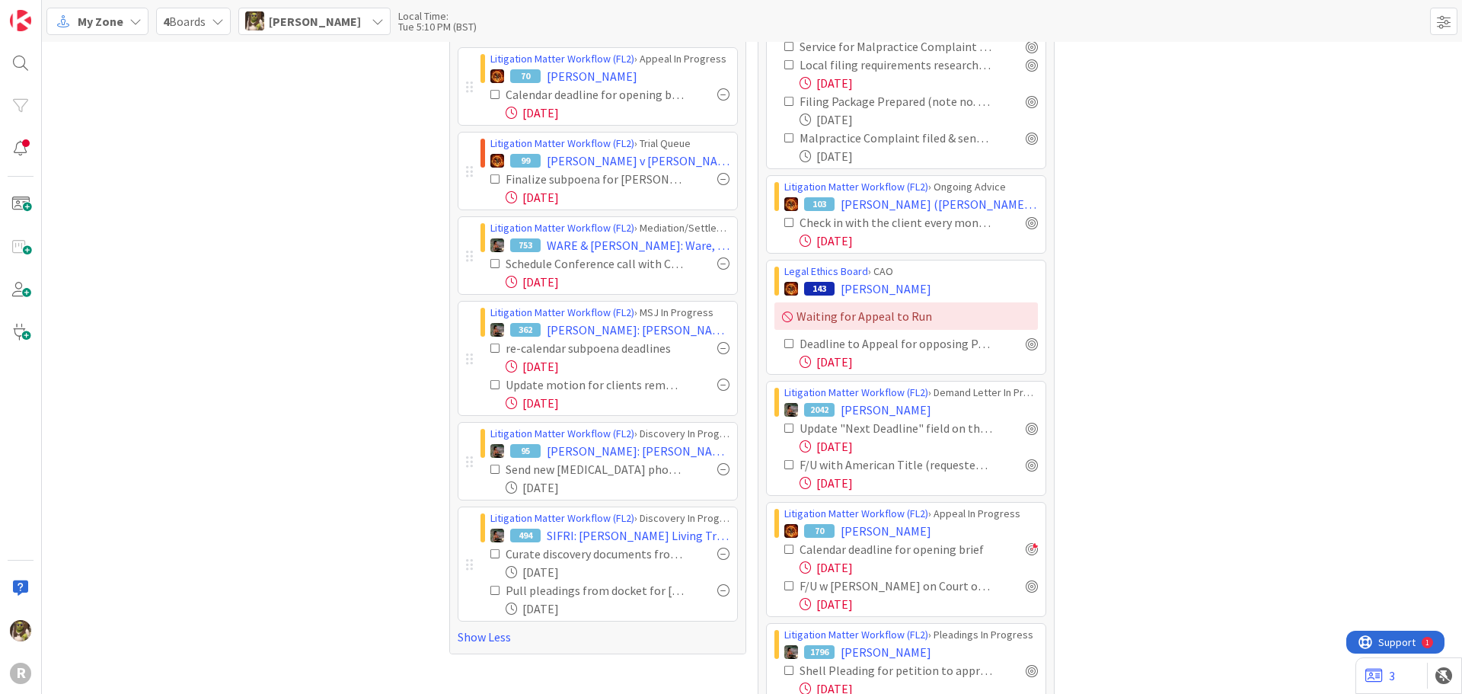
scroll to position [457, 0]
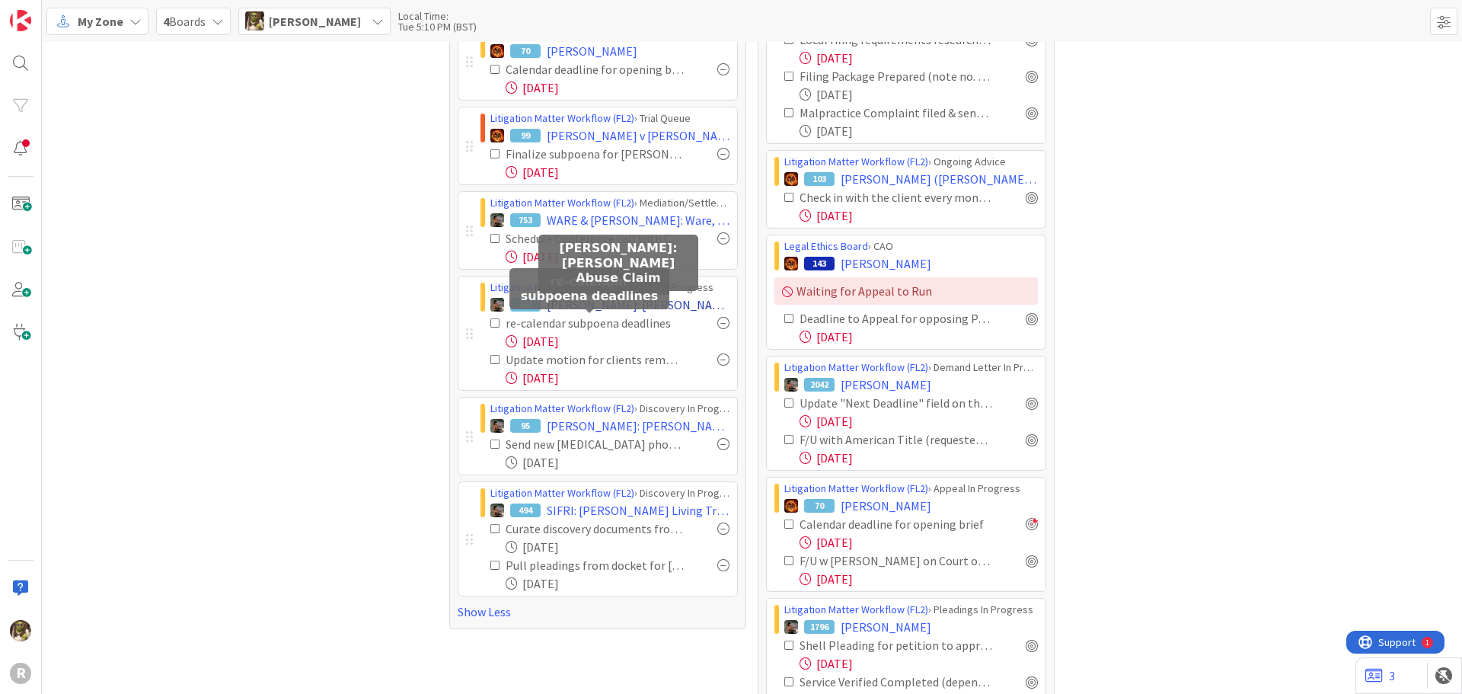
click at [619, 306] on span "[PERSON_NAME]: [PERSON_NAME] Abuse Claim" at bounding box center [638, 304] width 183 height 18
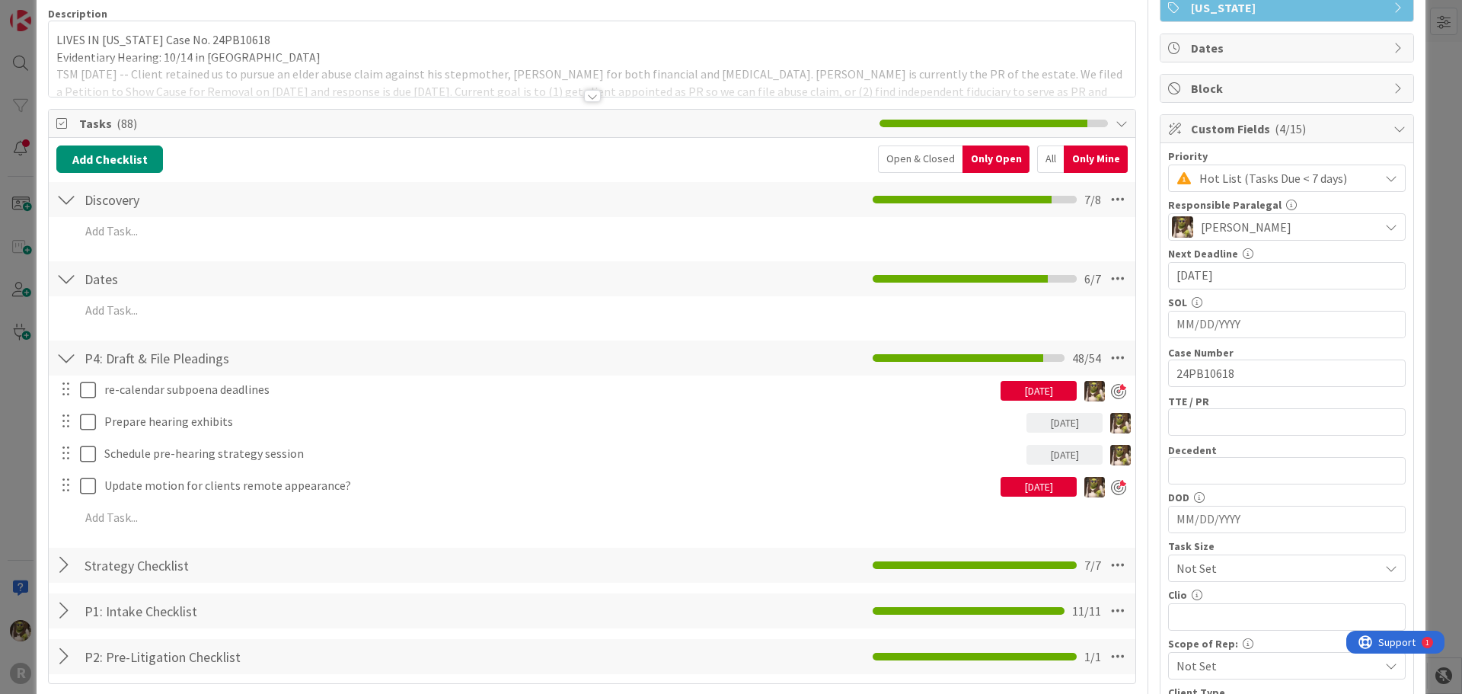
scroll to position [228, 0]
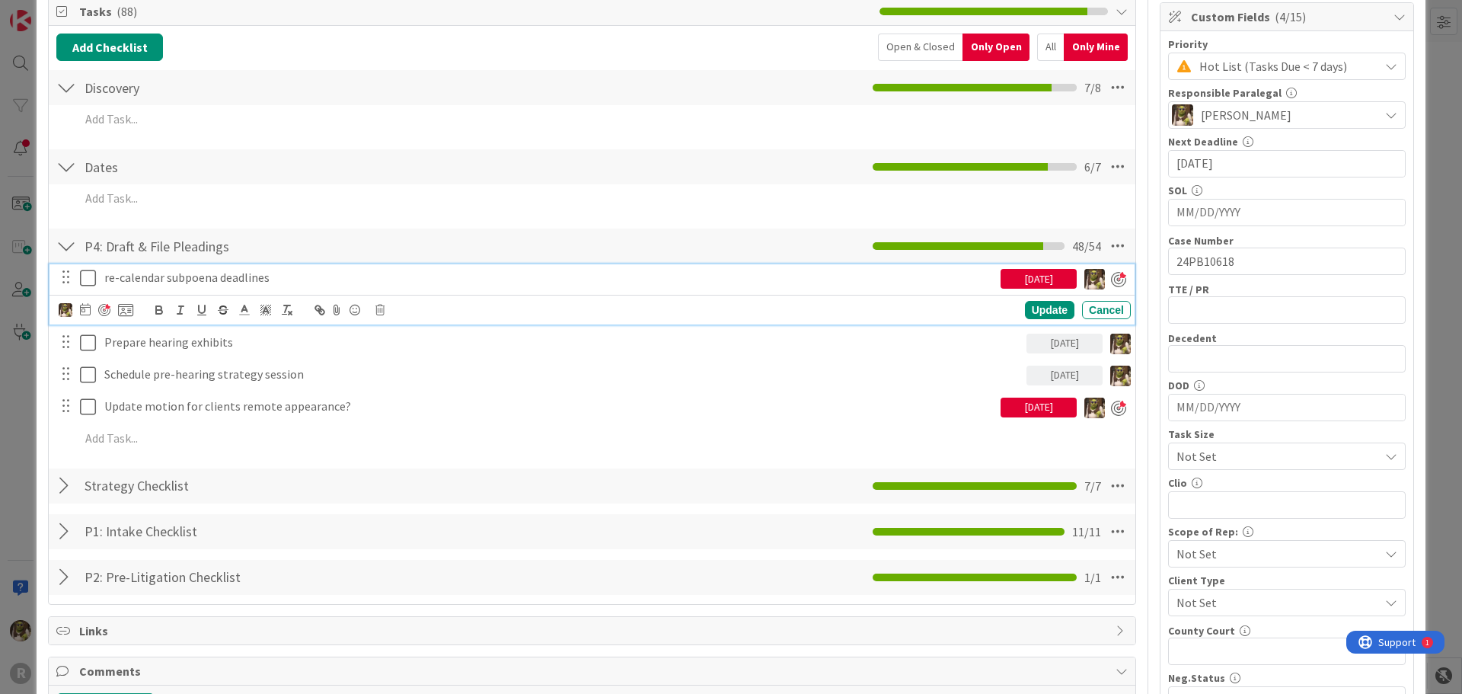
click at [187, 277] on p "re-calendar subpoena deadlines" at bounding box center [549, 278] width 890 height 18
click at [80, 308] on icon at bounding box center [85, 309] width 11 height 12
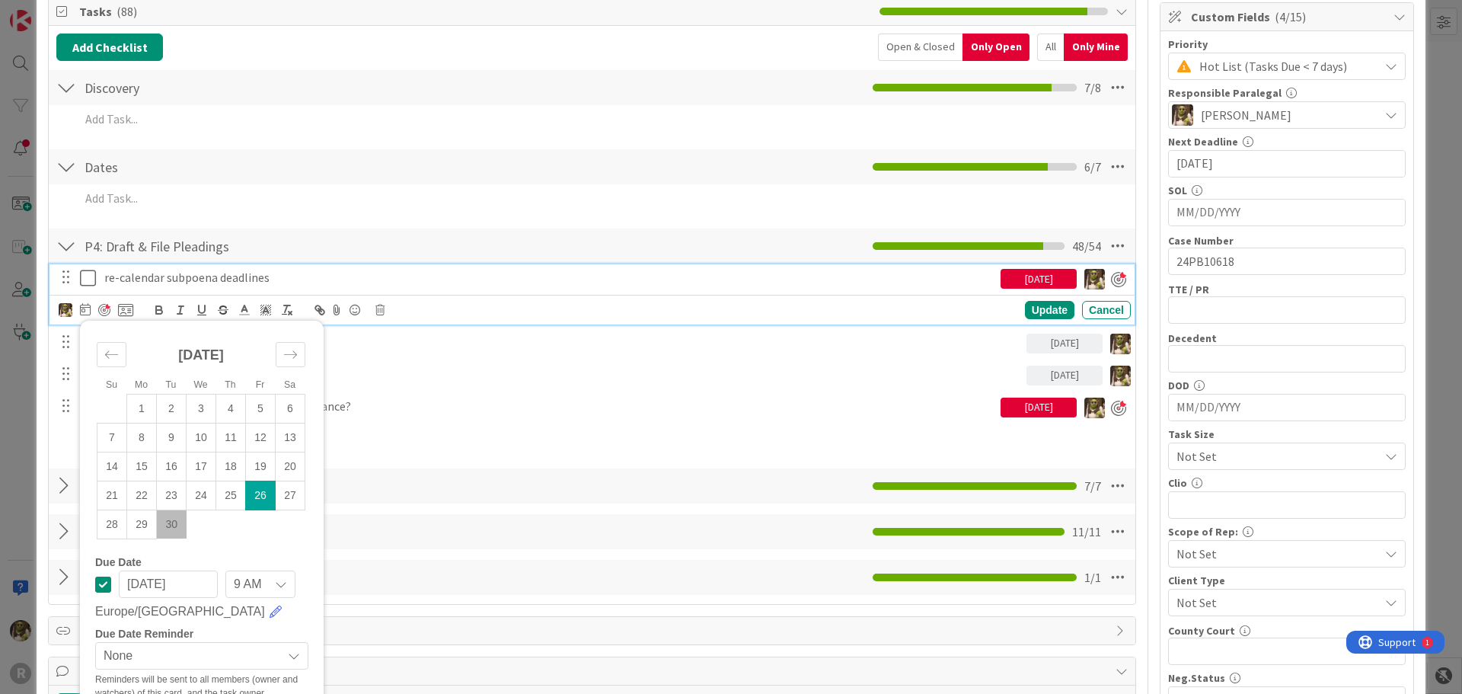
click at [172, 522] on td "30" at bounding box center [172, 523] width 30 height 29
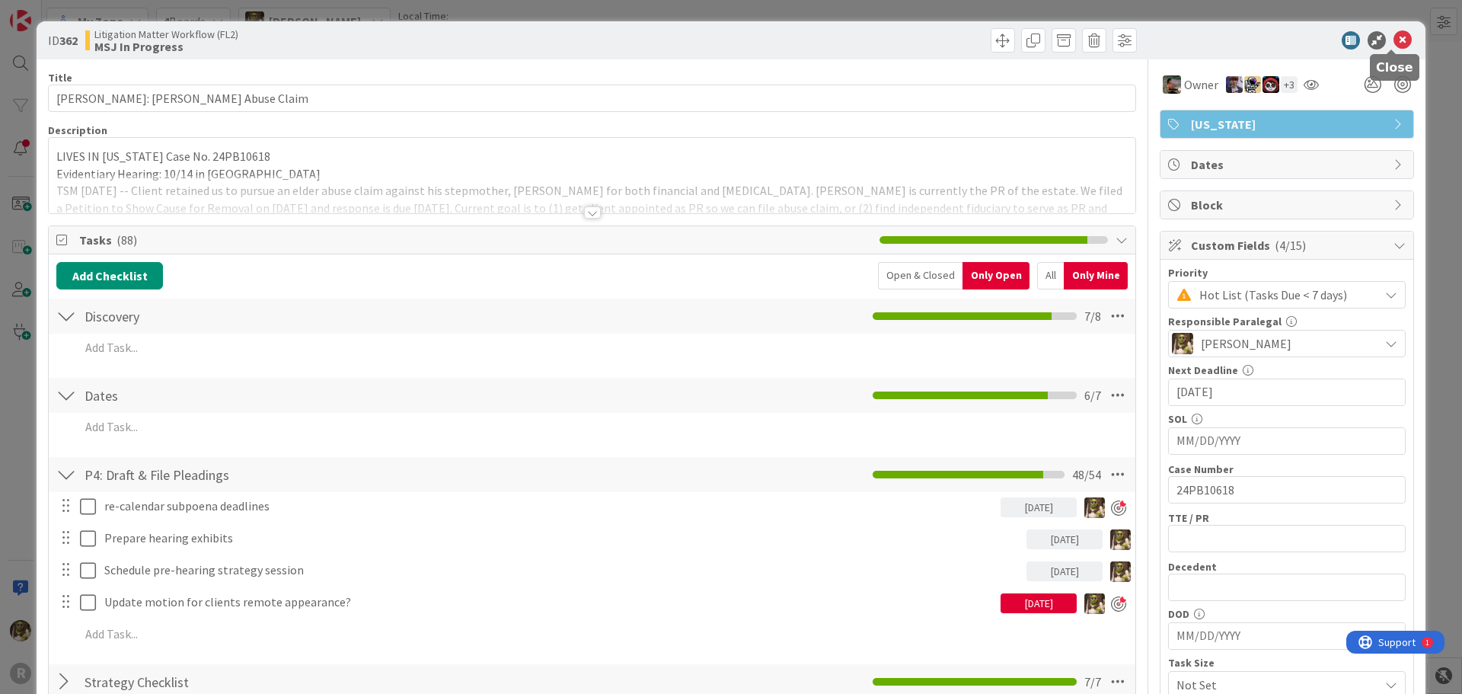
click at [1393, 31] on icon at bounding box center [1402, 40] width 18 height 18
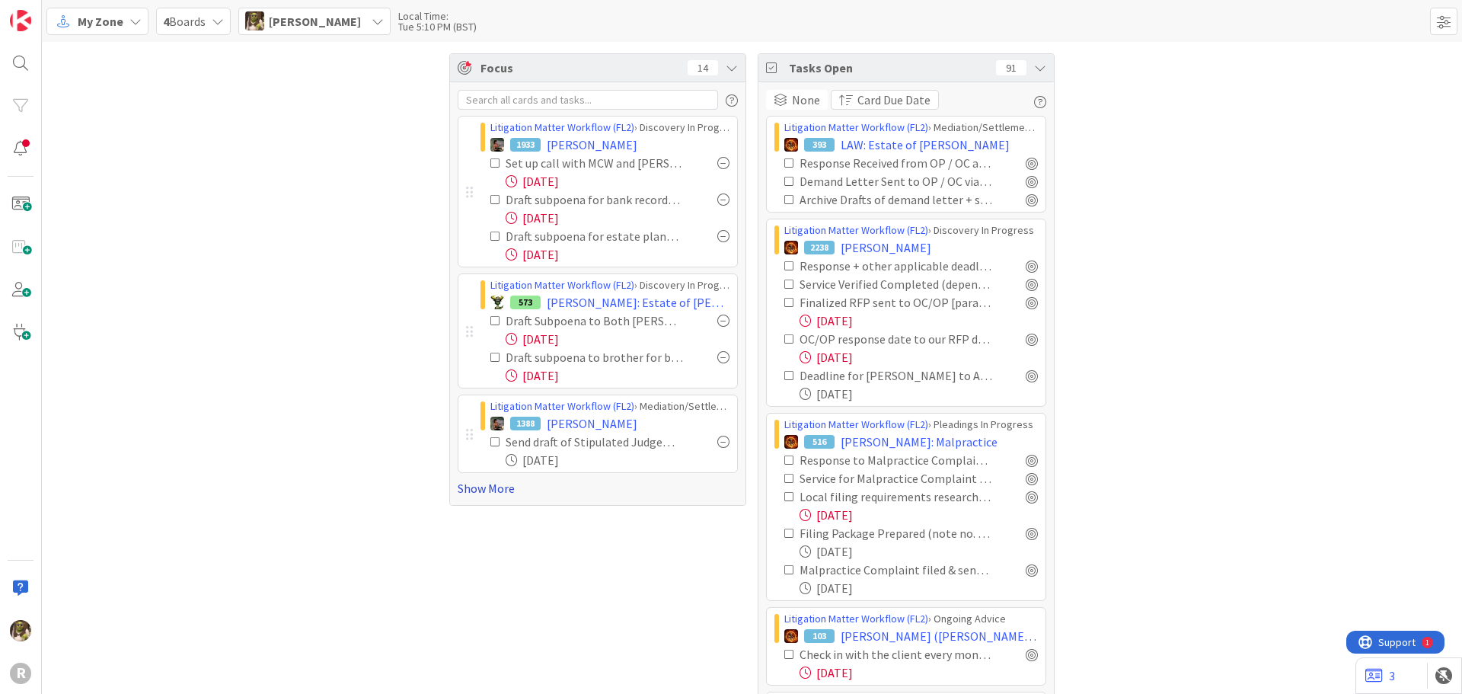
click at [474, 489] on link "Show More" at bounding box center [598, 488] width 280 height 18
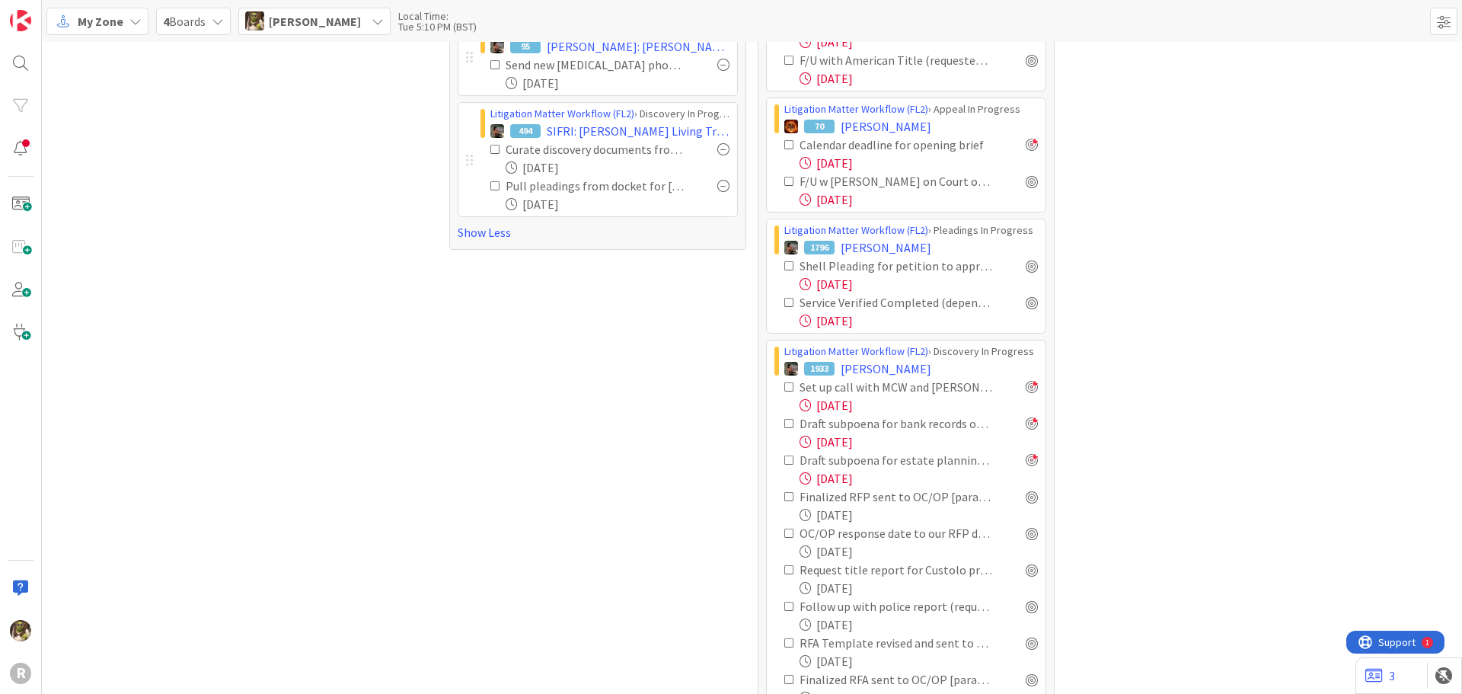
scroll to position [838, 0]
click at [873, 245] on span "[PERSON_NAME]" at bounding box center [886, 246] width 91 height 18
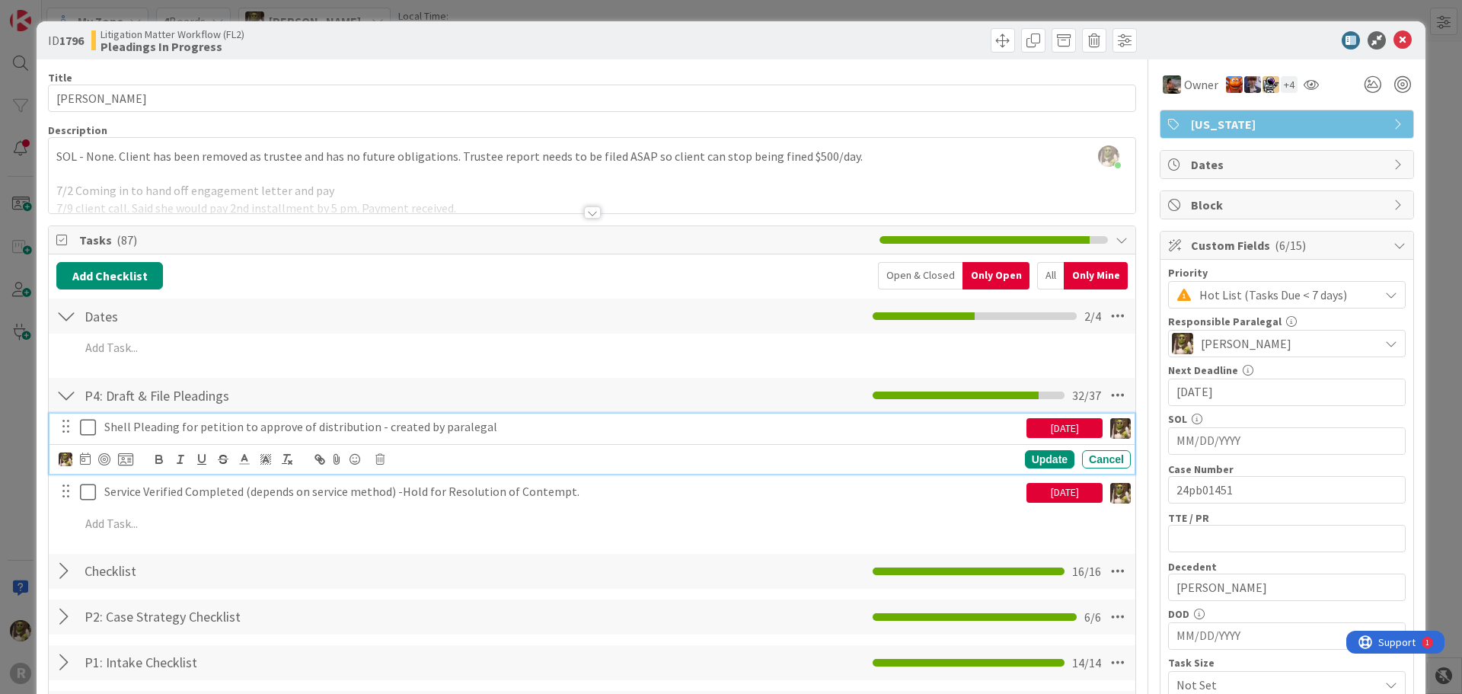
click at [212, 426] on p "Shell Pleading for petition to approve of distribution - created by paralegal" at bounding box center [562, 427] width 916 height 18
click at [85, 458] on icon at bounding box center [85, 458] width 11 height 12
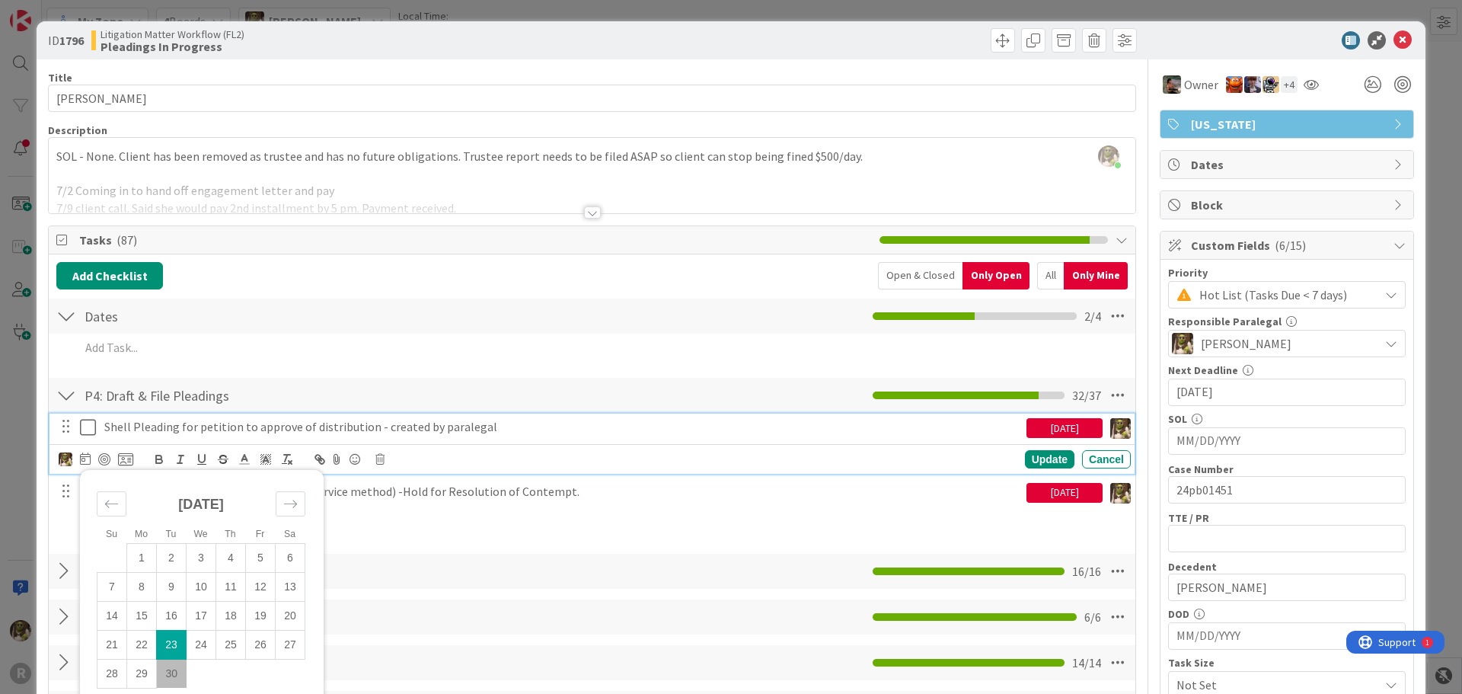
click at [172, 669] on td "30" at bounding box center [172, 673] width 30 height 29
type input "[DATE]"
click at [1047, 492] on div "[DATE]" at bounding box center [1064, 493] width 76 height 20
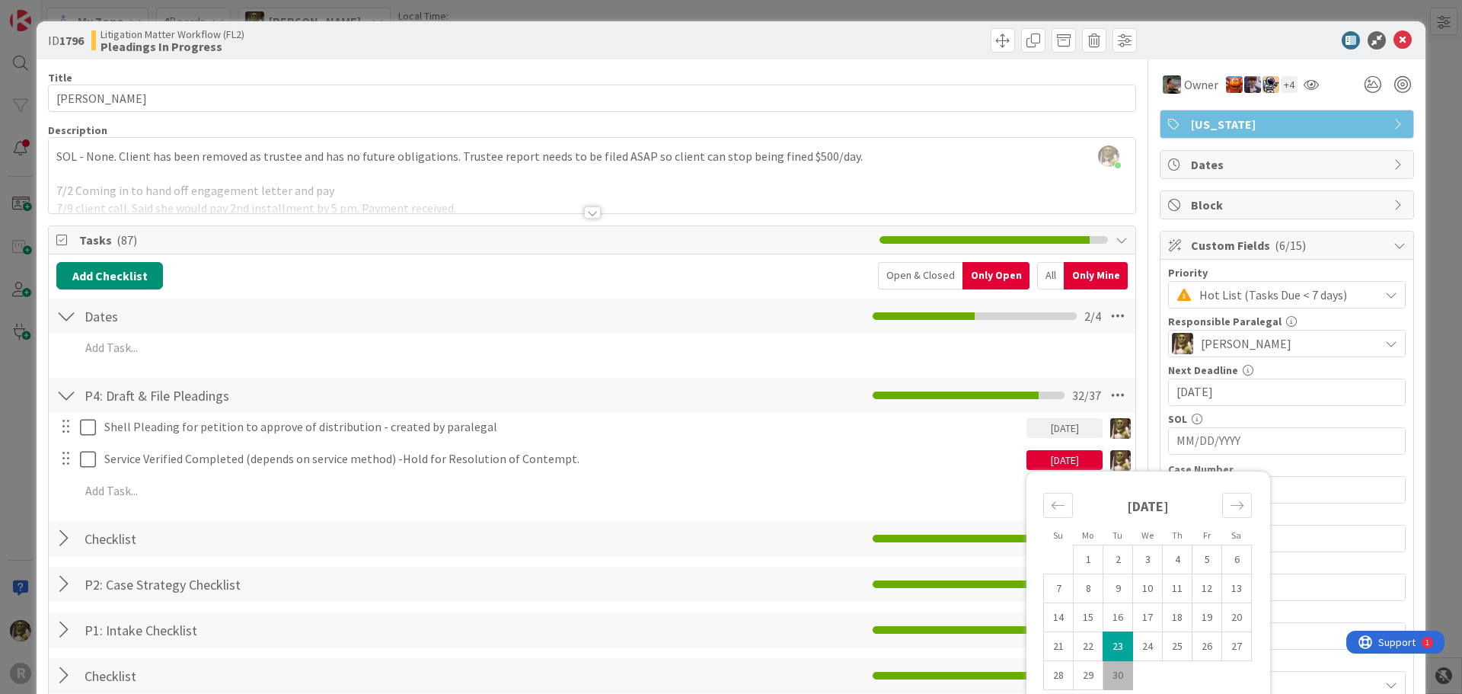
click at [1106, 676] on td "30" at bounding box center [1118, 675] width 30 height 29
type input "[DATE]"
click at [1399, 43] on div at bounding box center [1279, 40] width 270 height 18
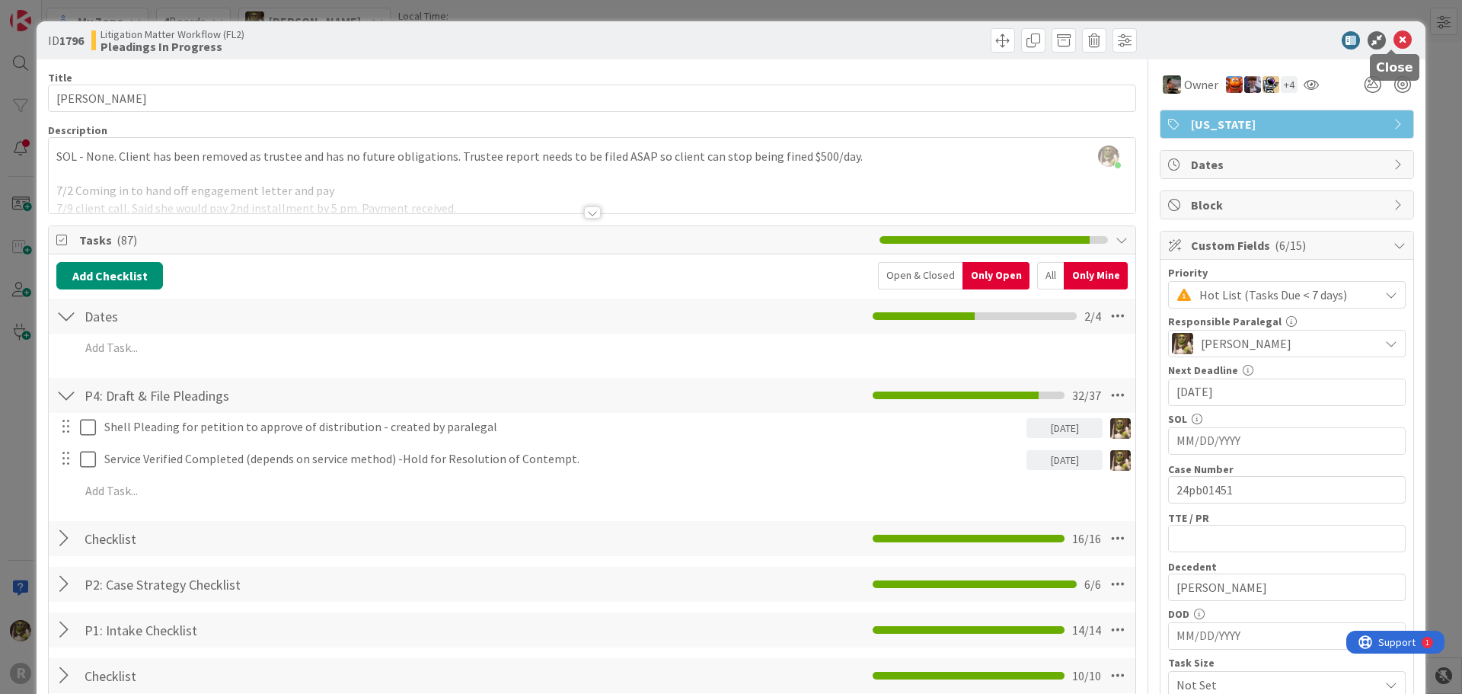
click at [1393, 46] on icon at bounding box center [1402, 40] width 18 height 18
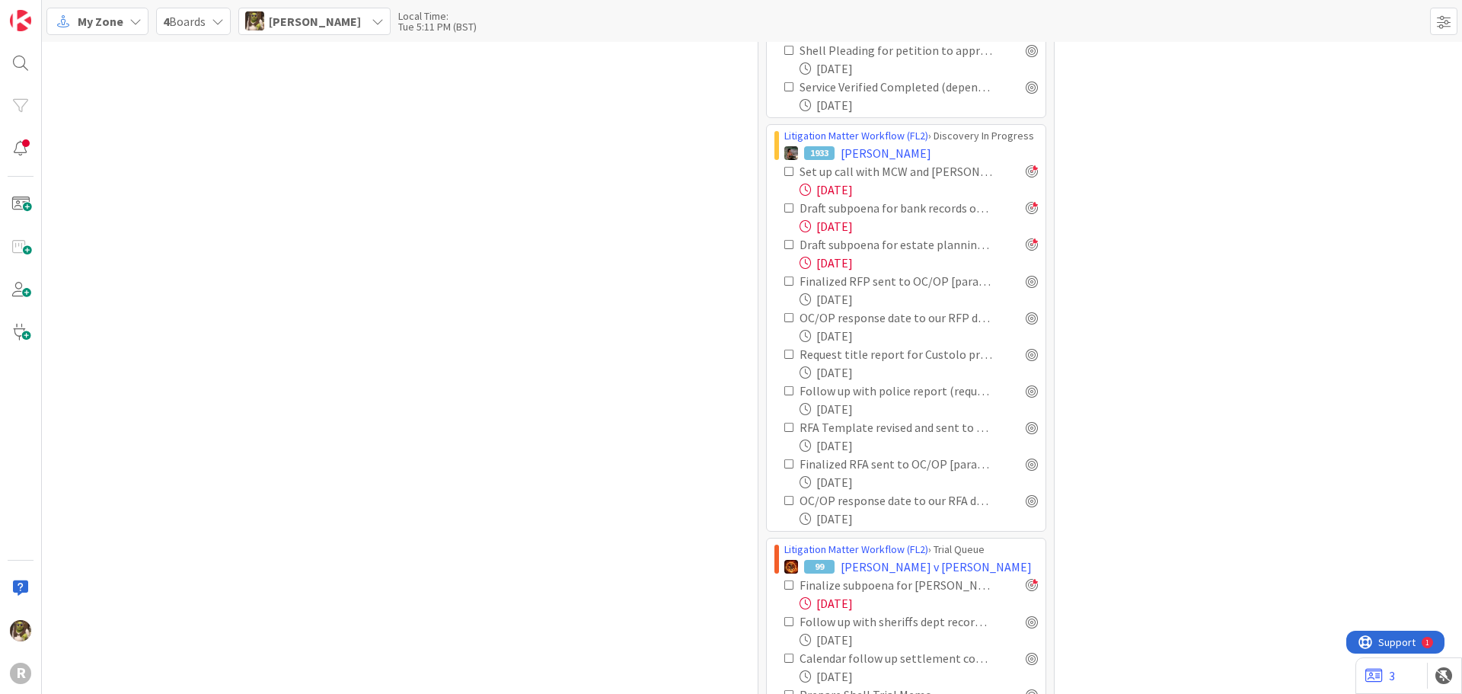
scroll to position [1128, 0]
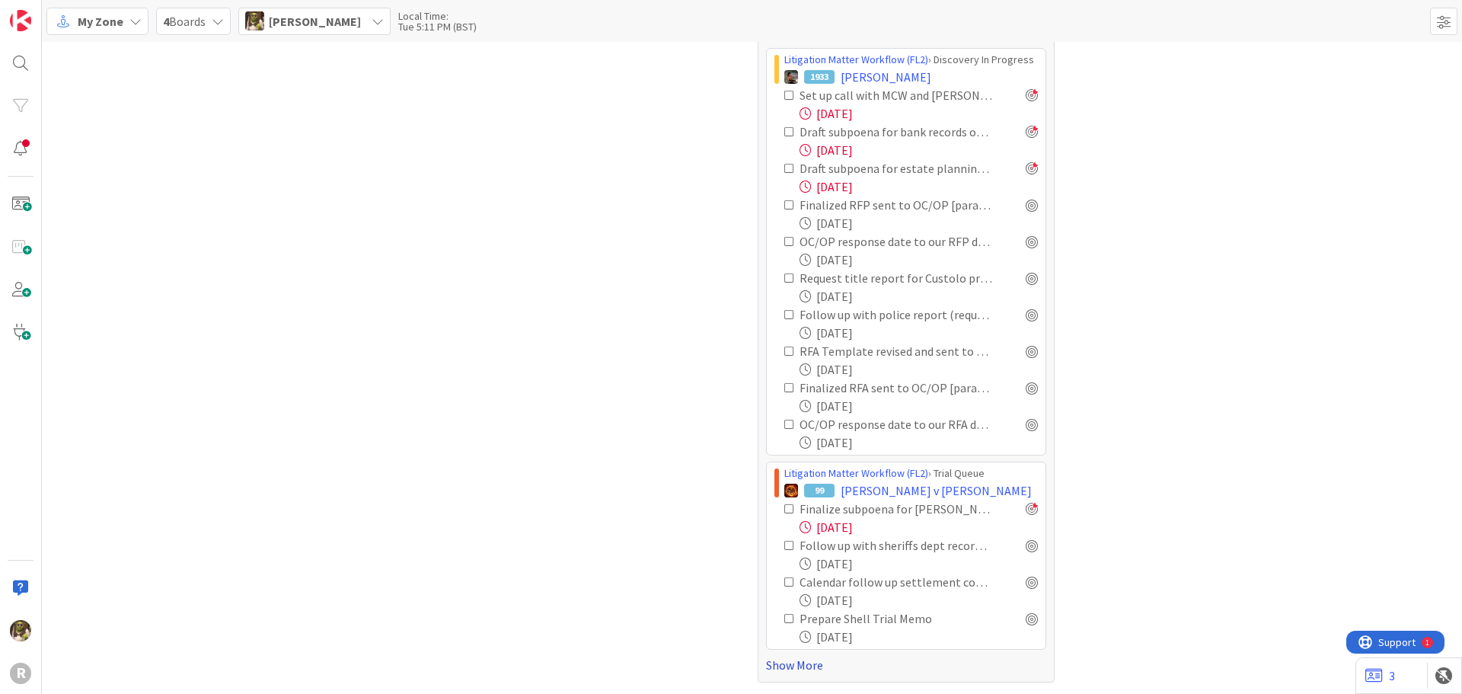
click at [806, 665] on link "Show More" at bounding box center [906, 665] width 280 height 18
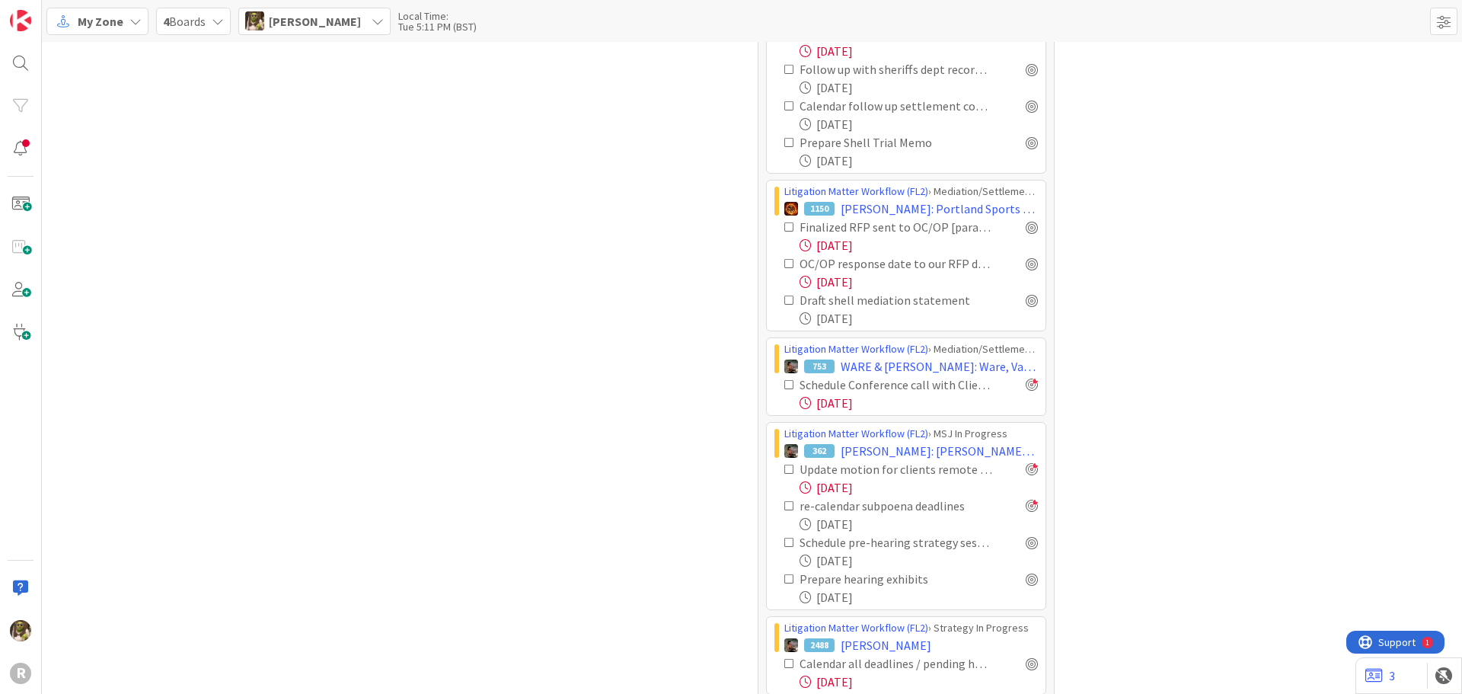
scroll to position [1584, 0]
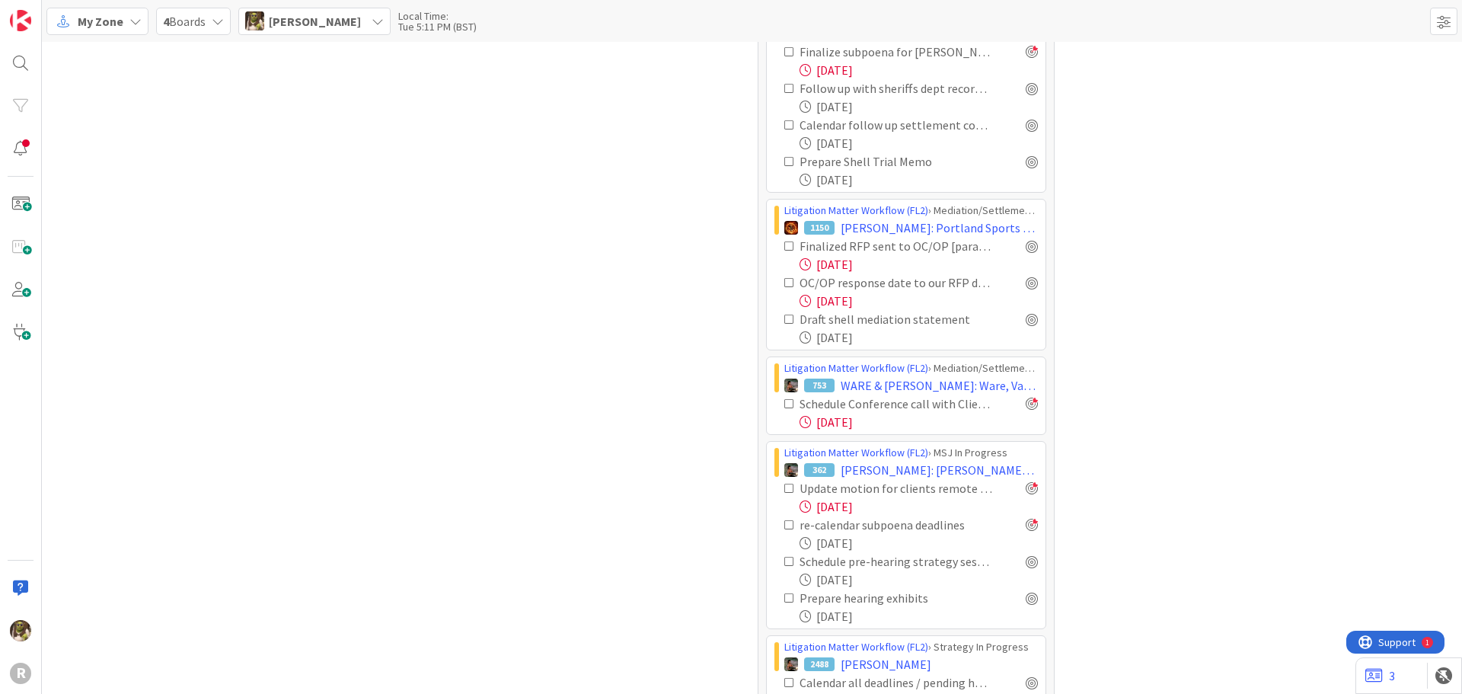
click at [784, 245] on icon at bounding box center [789, 246] width 11 height 11
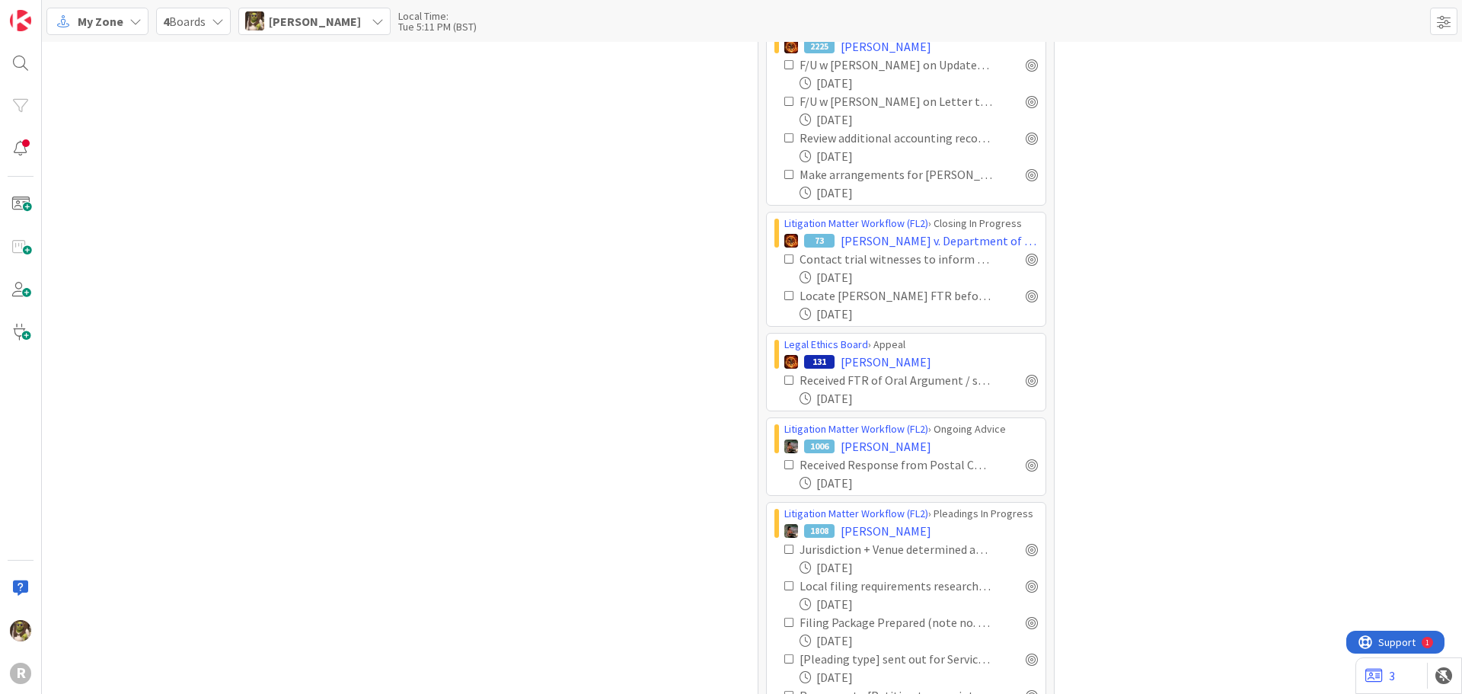
scroll to position [4325, 0]
